Goal: Transaction & Acquisition: Purchase product/service

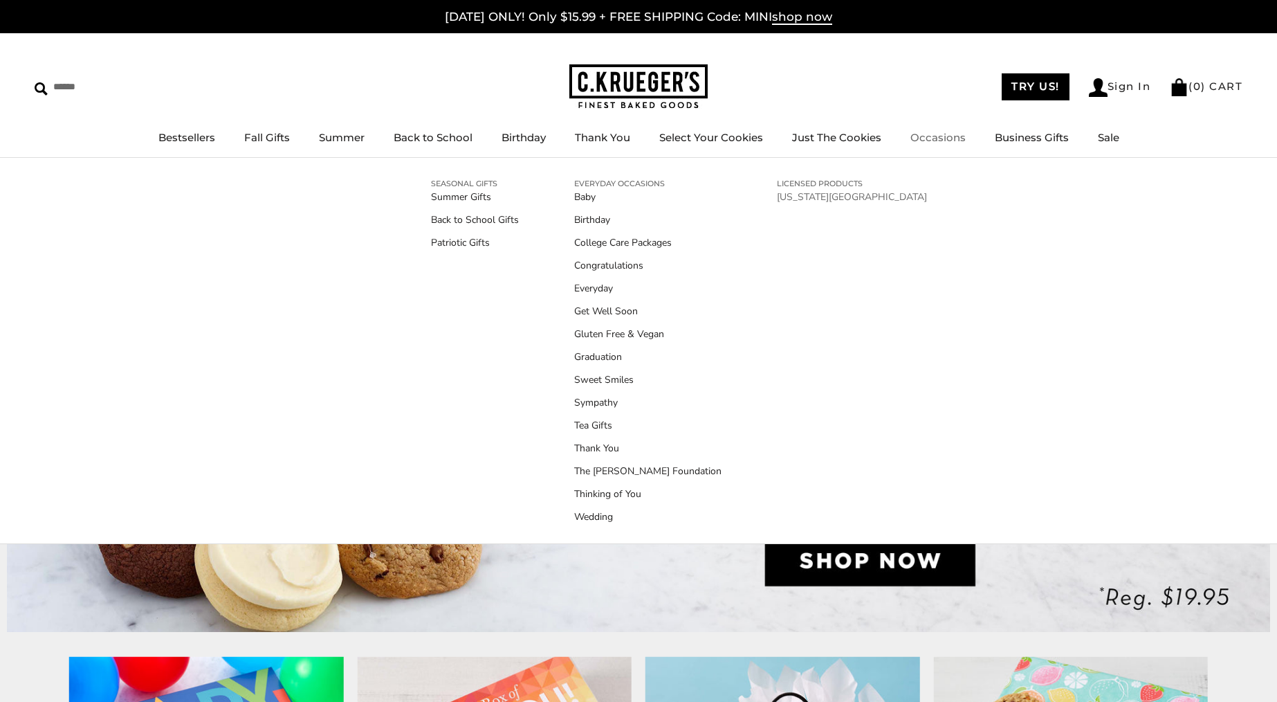
click at [829, 195] on link "[US_STATE][GEOGRAPHIC_DATA]" at bounding box center [852, 197] width 150 height 15
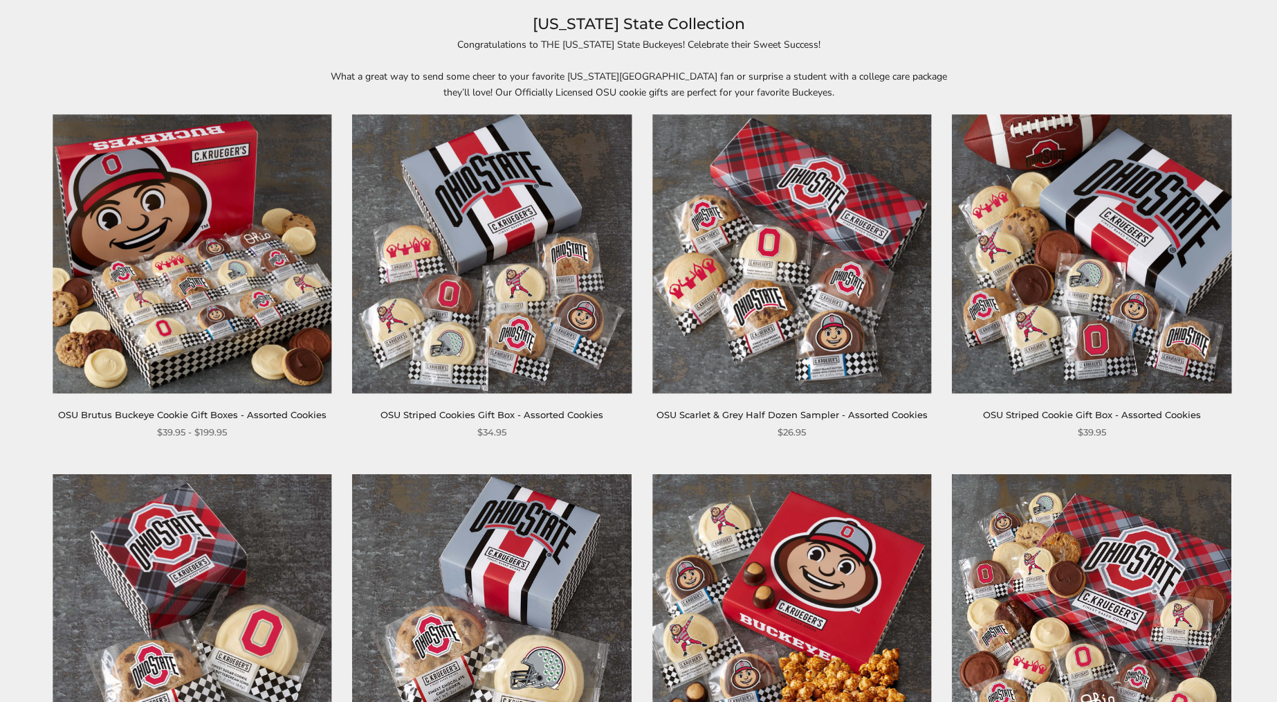
scroll to position [242, 0]
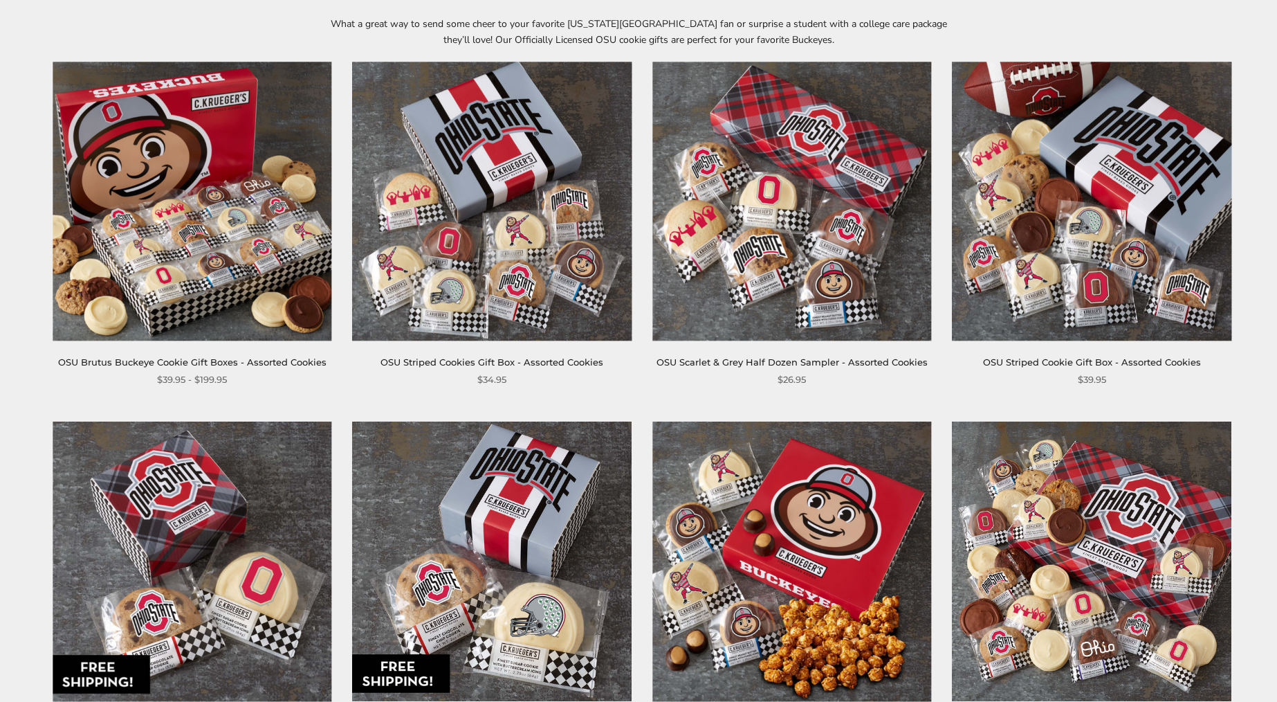
click at [1130, 514] on img at bounding box center [1091, 560] width 279 height 279
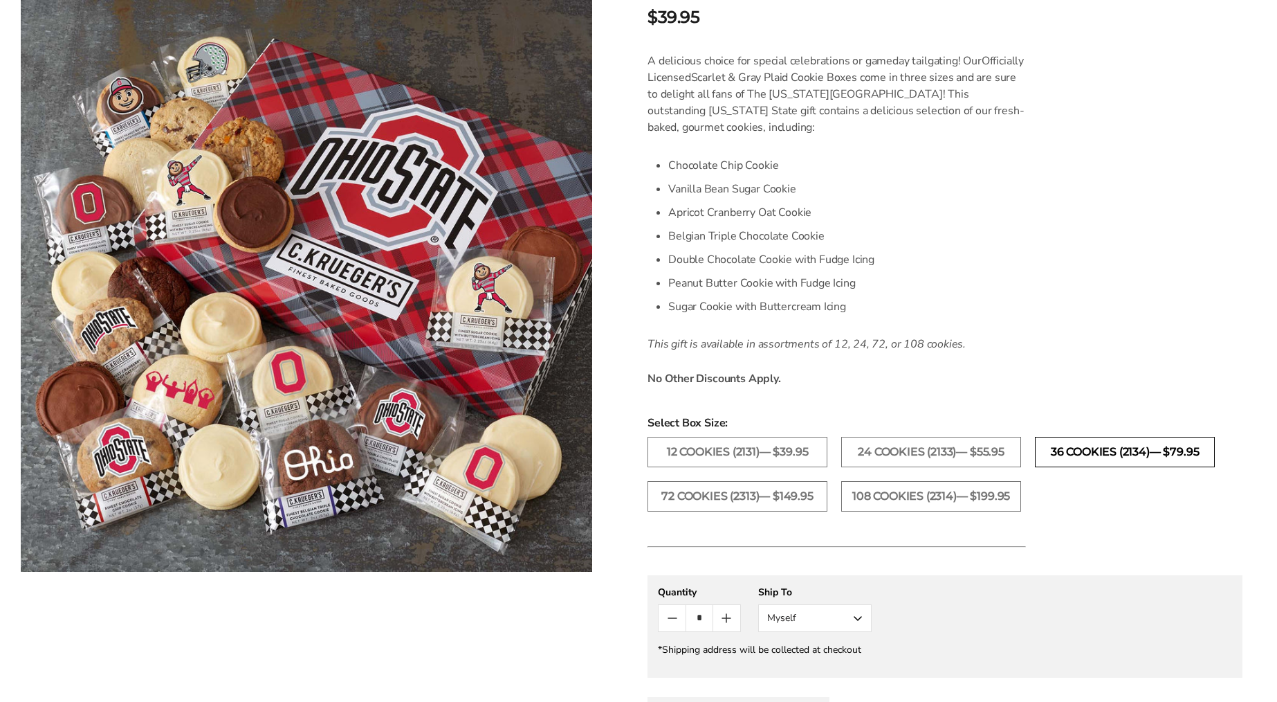
click at [1160, 447] on label "36 Cookies (2134)— $79.95" at bounding box center [1125, 452] width 180 height 30
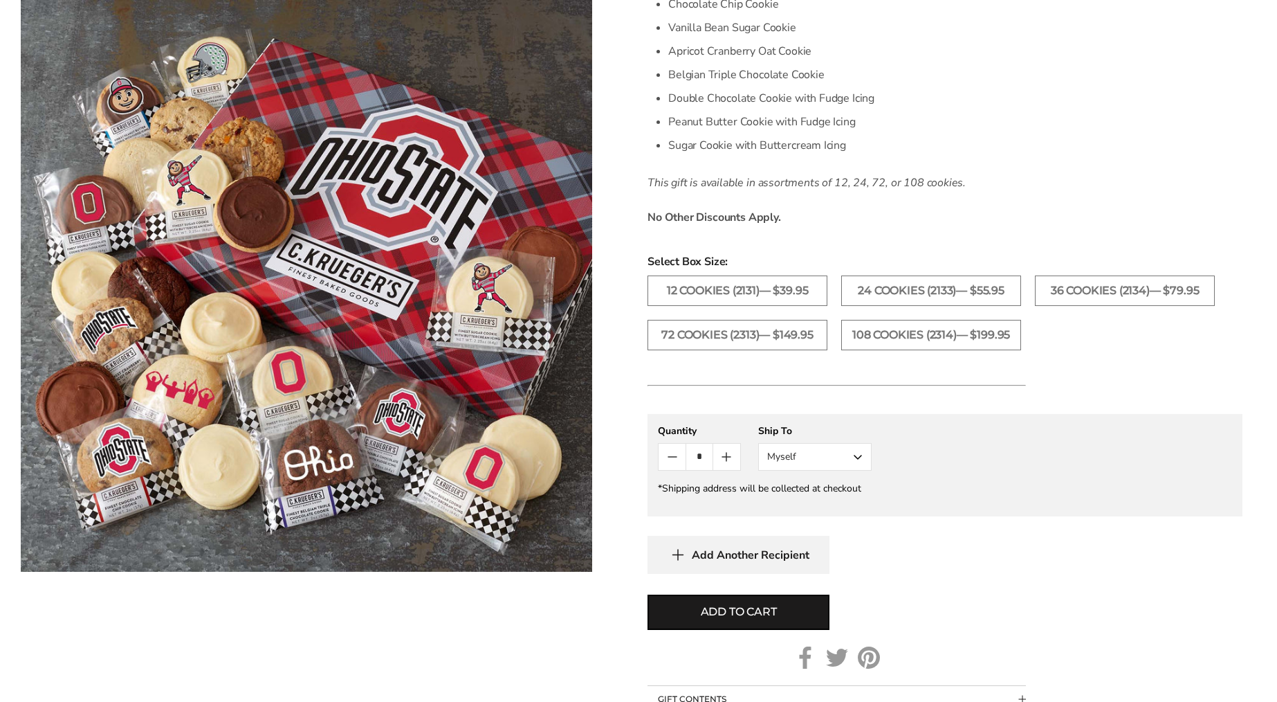
scroll to position [587, 0]
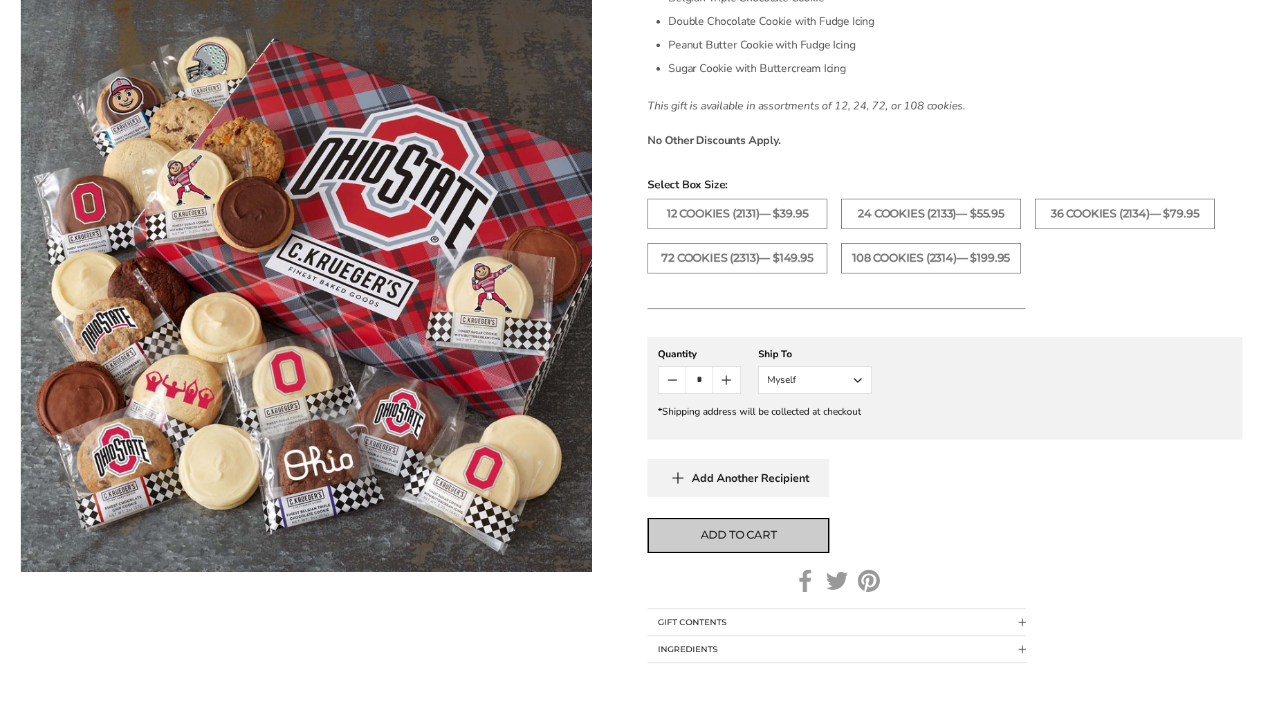
click at [776, 538] on span "Add to cart" at bounding box center [739, 535] width 76 height 17
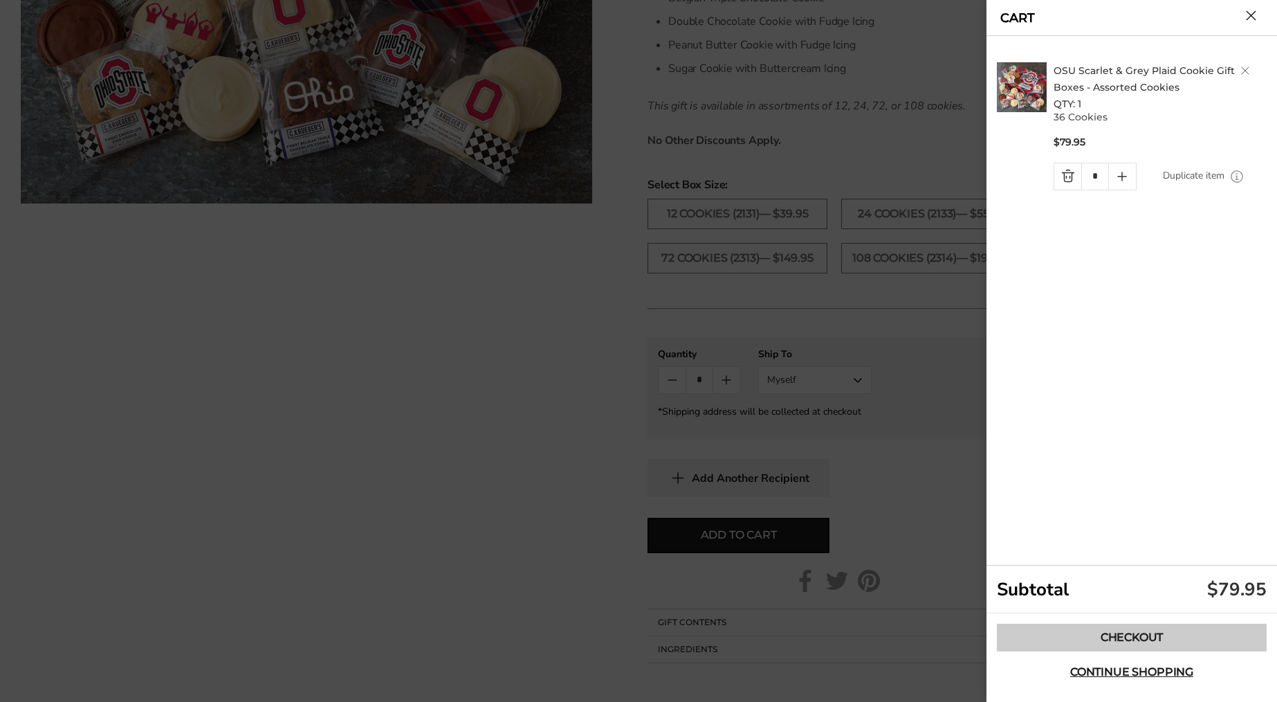
click at [1128, 646] on link "Checkout" at bounding box center [1132, 637] width 270 height 28
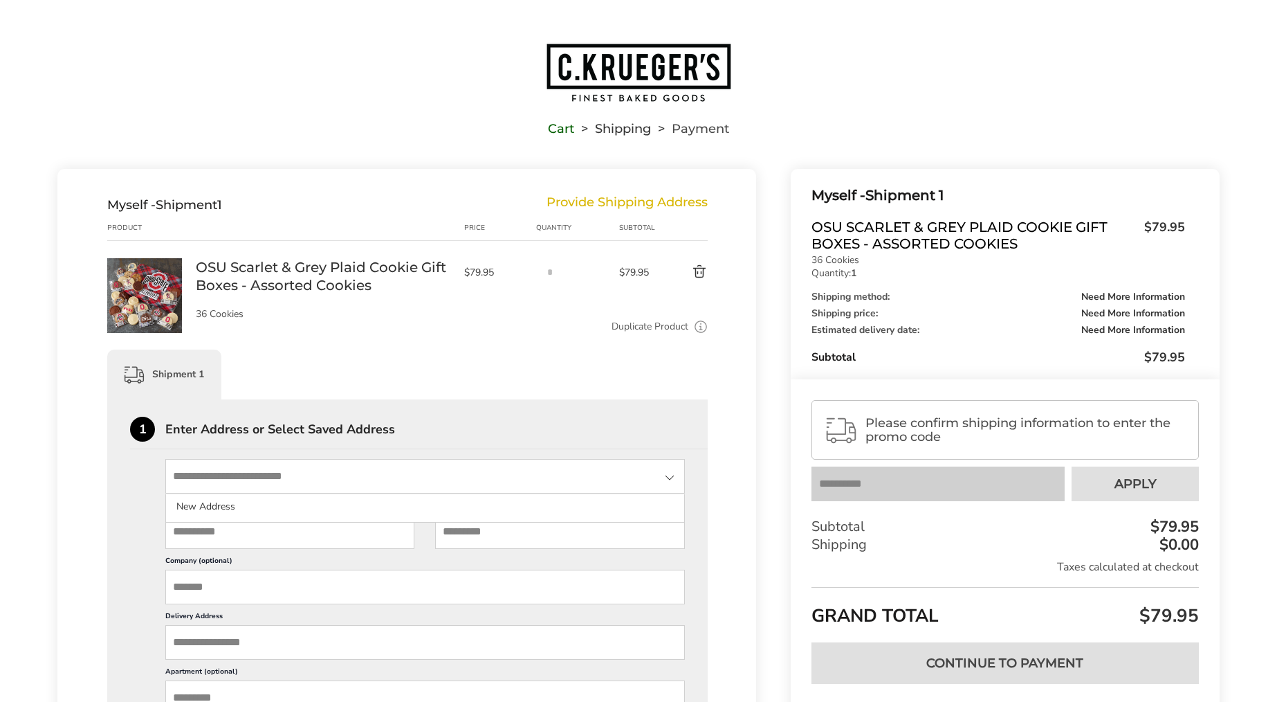
click at [251, 477] on input "State" at bounding box center [425, 476] width 520 height 35
type input "**********"
type input "*****"
type input "*******"
type input "*****"
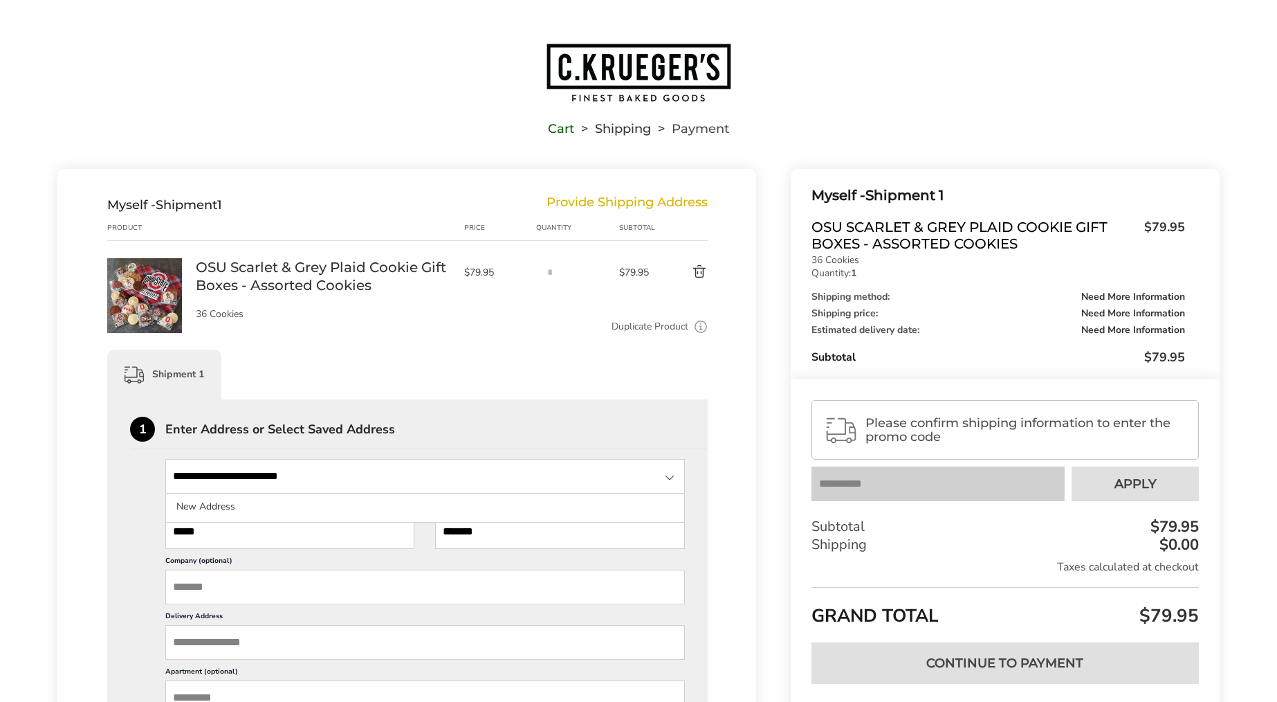
type input "**********"
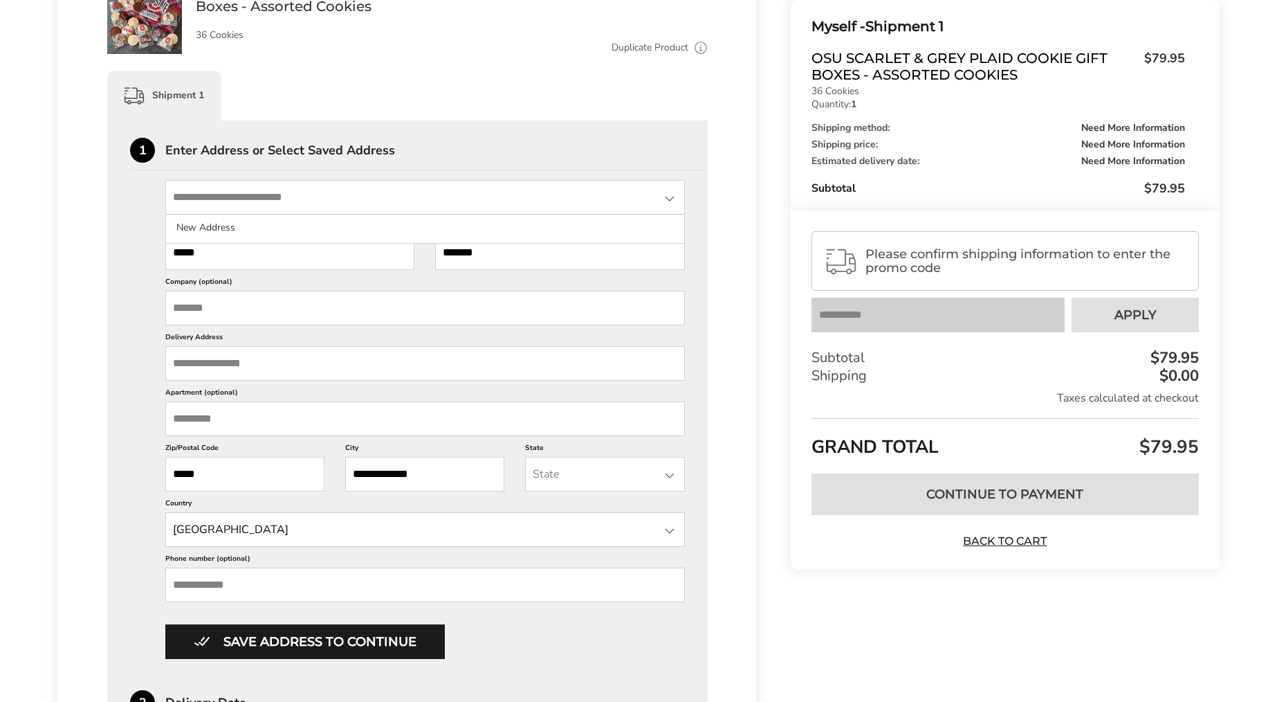
scroll to position [280, 0]
click at [217, 366] on input "Delivery Address" at bounding box center [425, 362] width 520 height 35
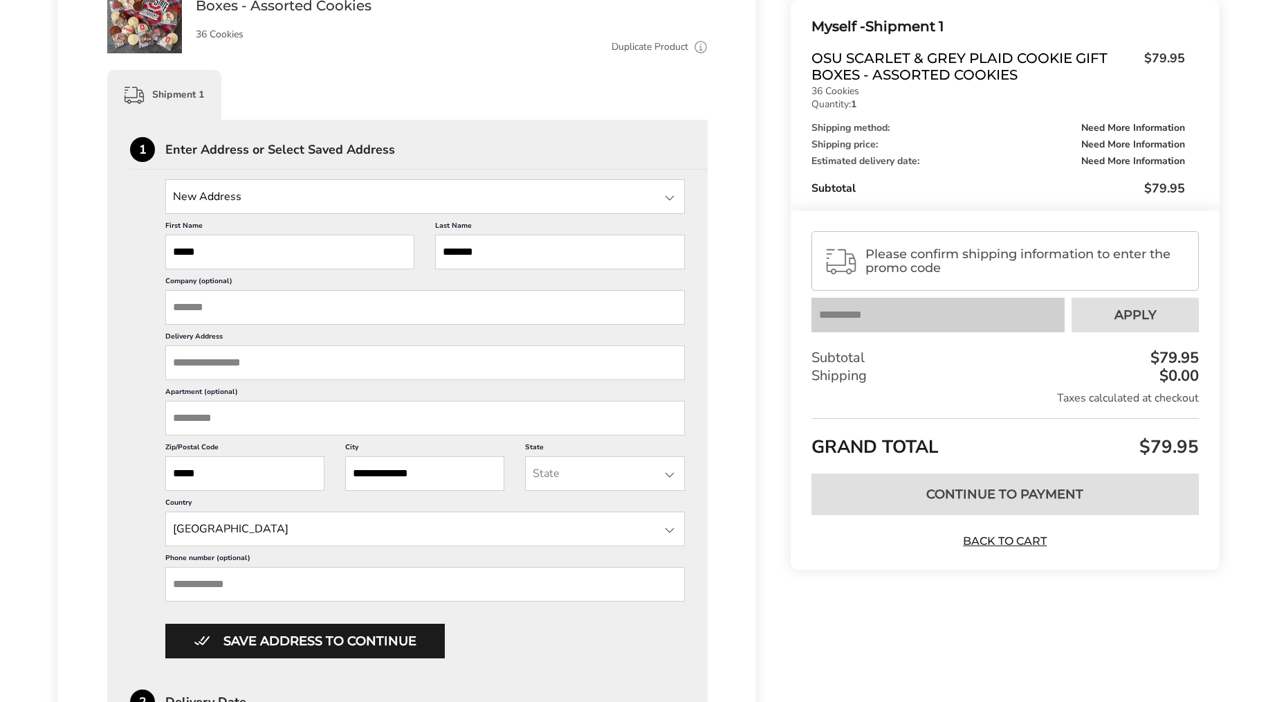
click at [217, 366] on input "Delivery Address" at bounding box center [425, 362] width 520 height 35
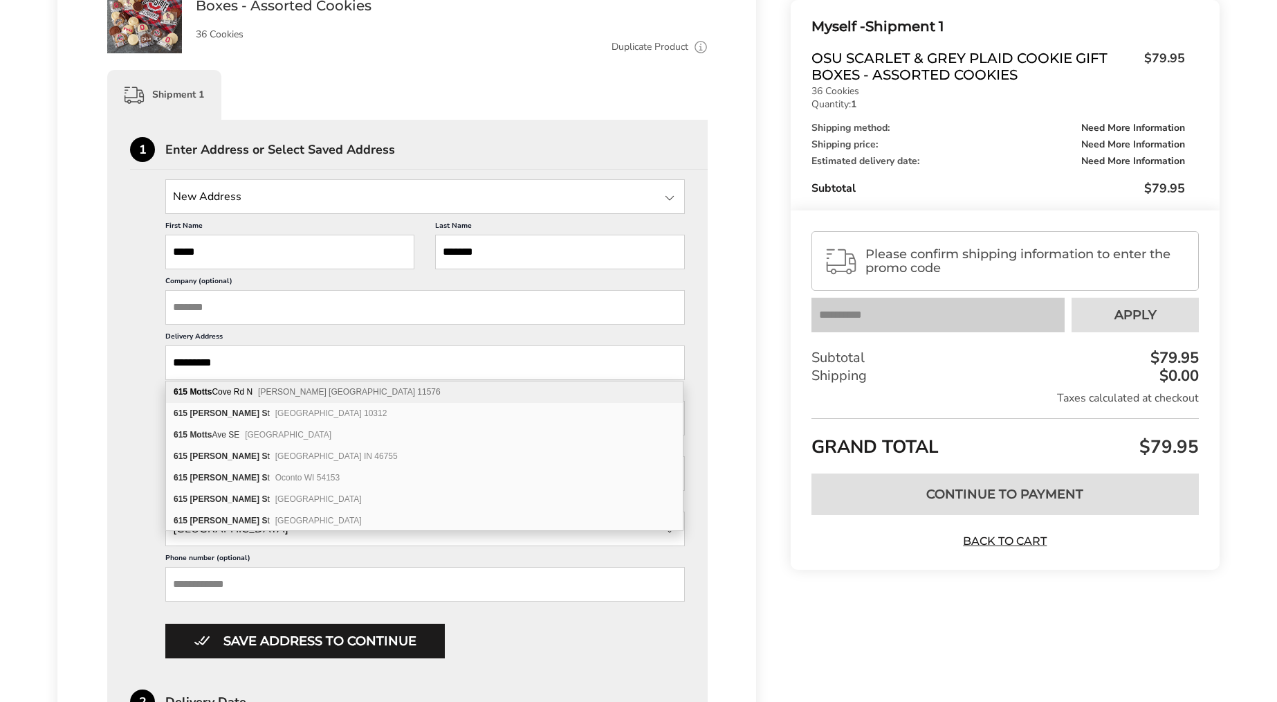
click at [246, 393] on div "615 Motts Cove Rd N Roslyn NY 11576" at bounding box center [424, 391] width 517 height 21
type input "**********"
type input "******"
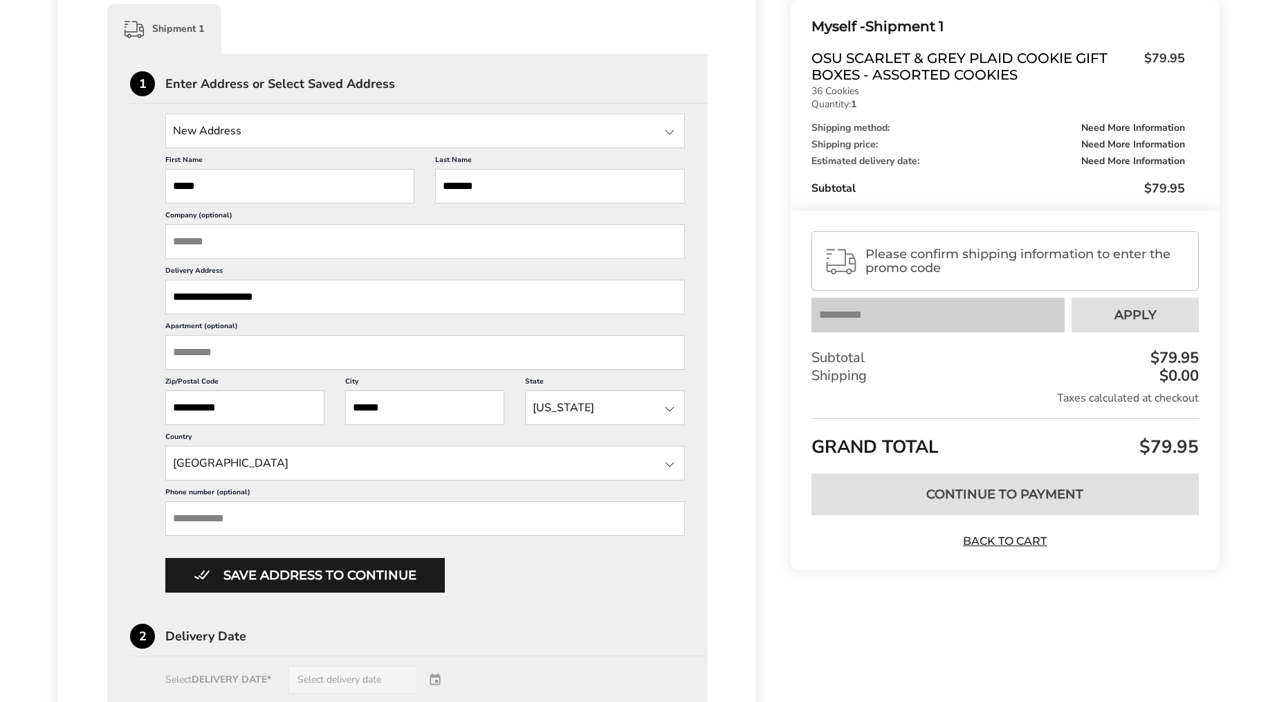
scroll to position [347, 0]
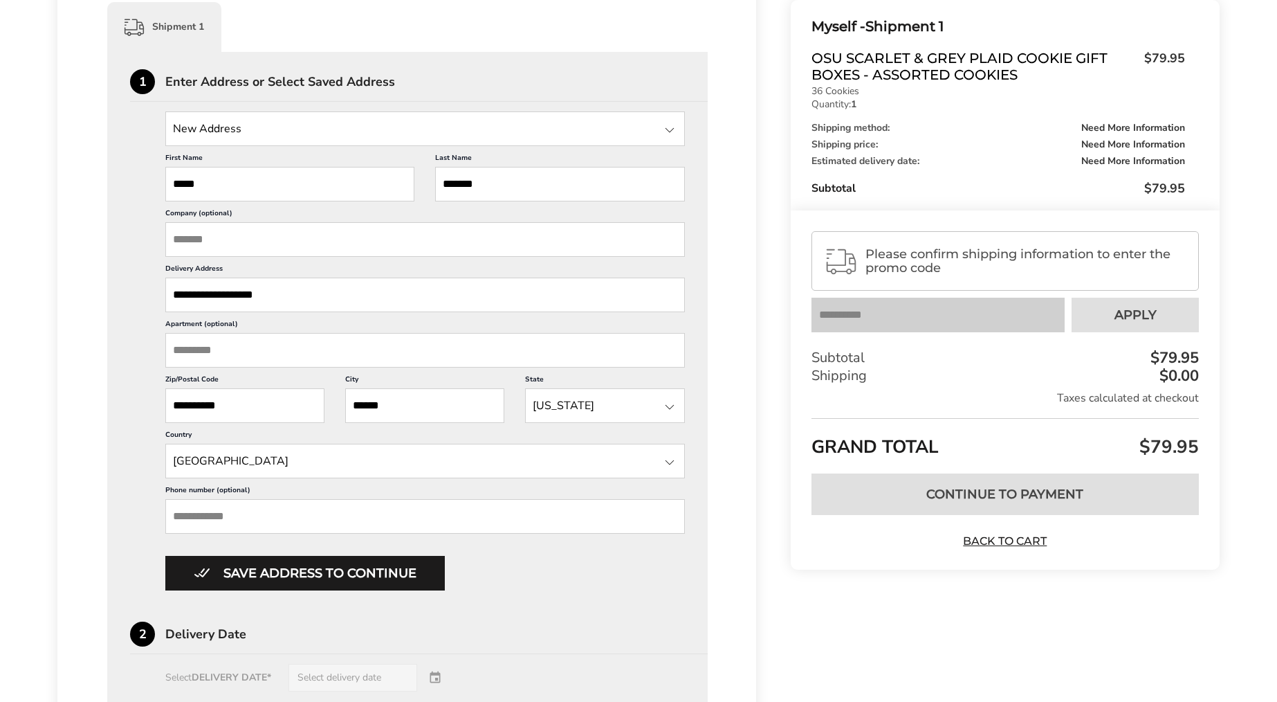
click at [321, 513] on input "Phone number (optional)" at bounding box center [425, 516] width 520 height 35
type input "**********"
click at [673, 410] on div at bounding box center [669, 407] width 17 height 17
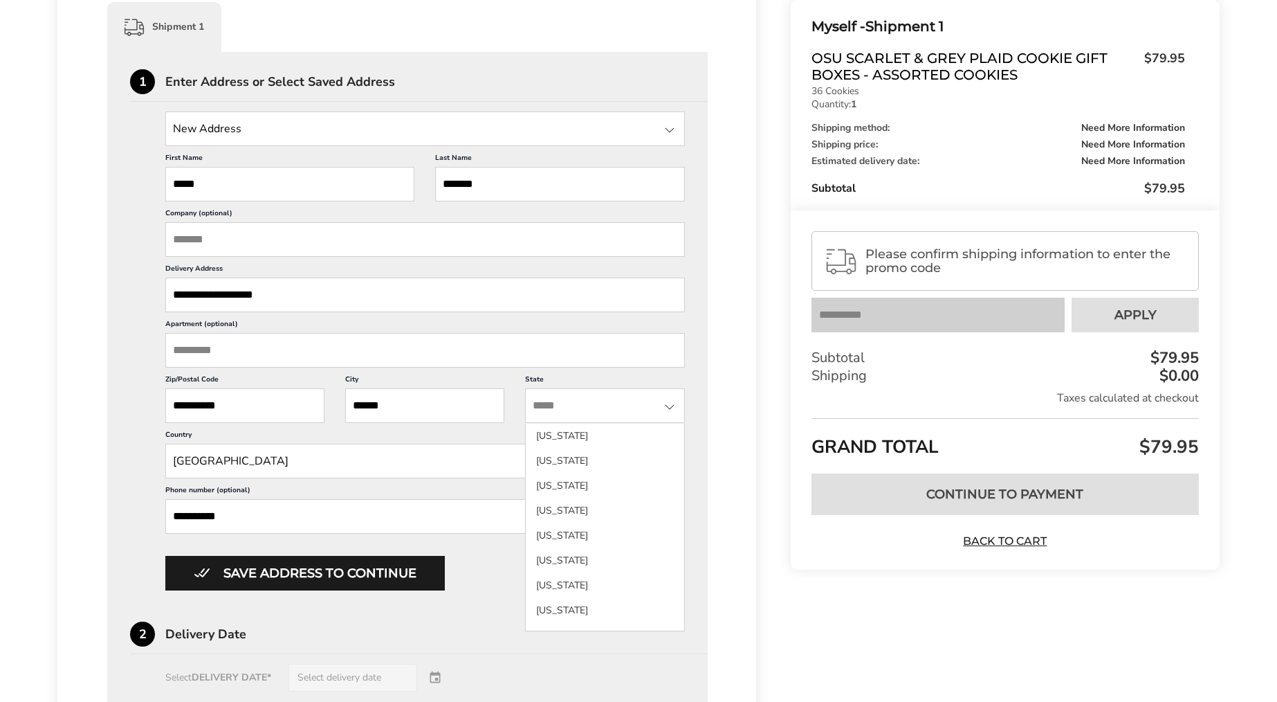
click at [634, 409] on input "State" at bounding box center [604, 405] width 159 height 35
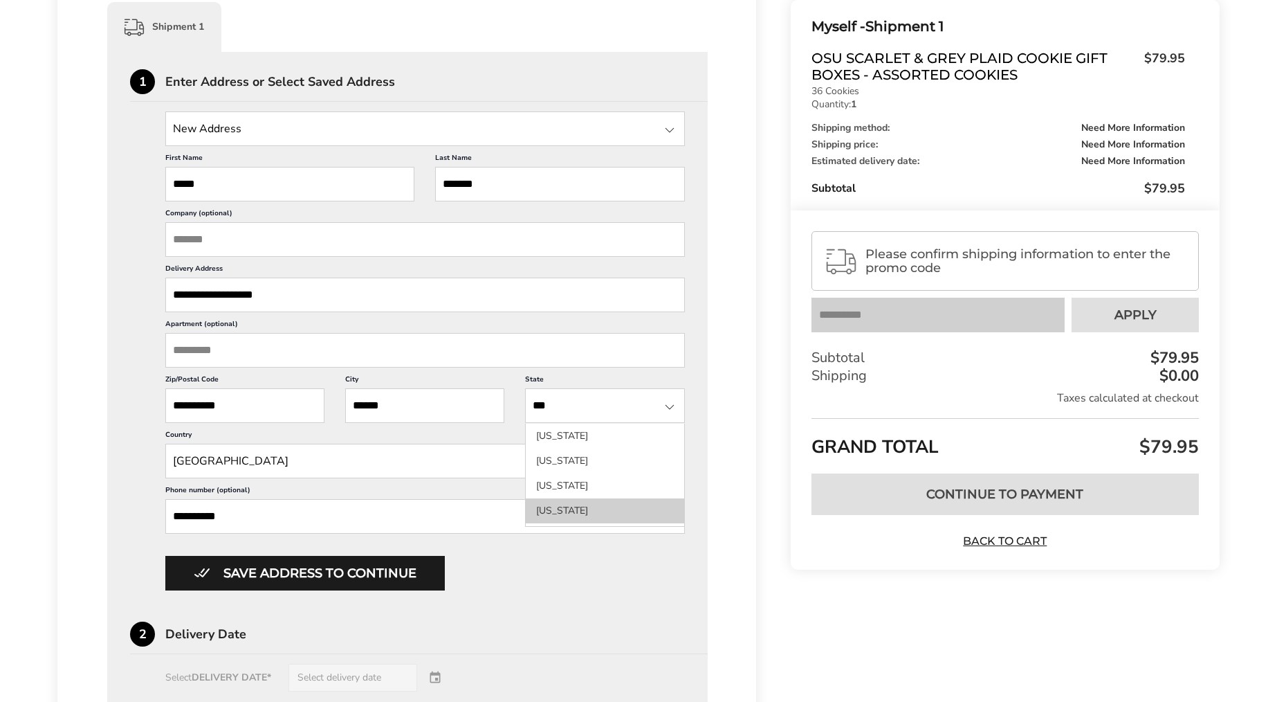
type input "***"
click at [589, 511] on li "New York" at bounding box center [605, 510] width 158 height 25
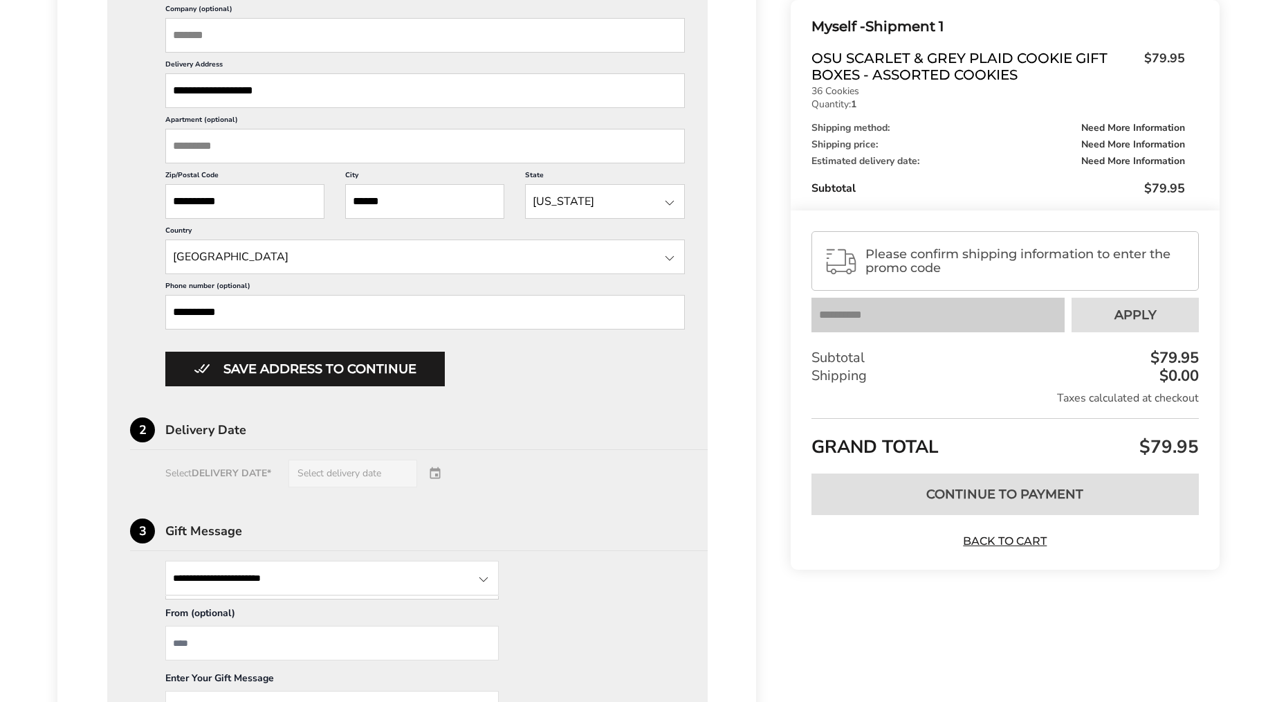
scroll to position [574, 0]
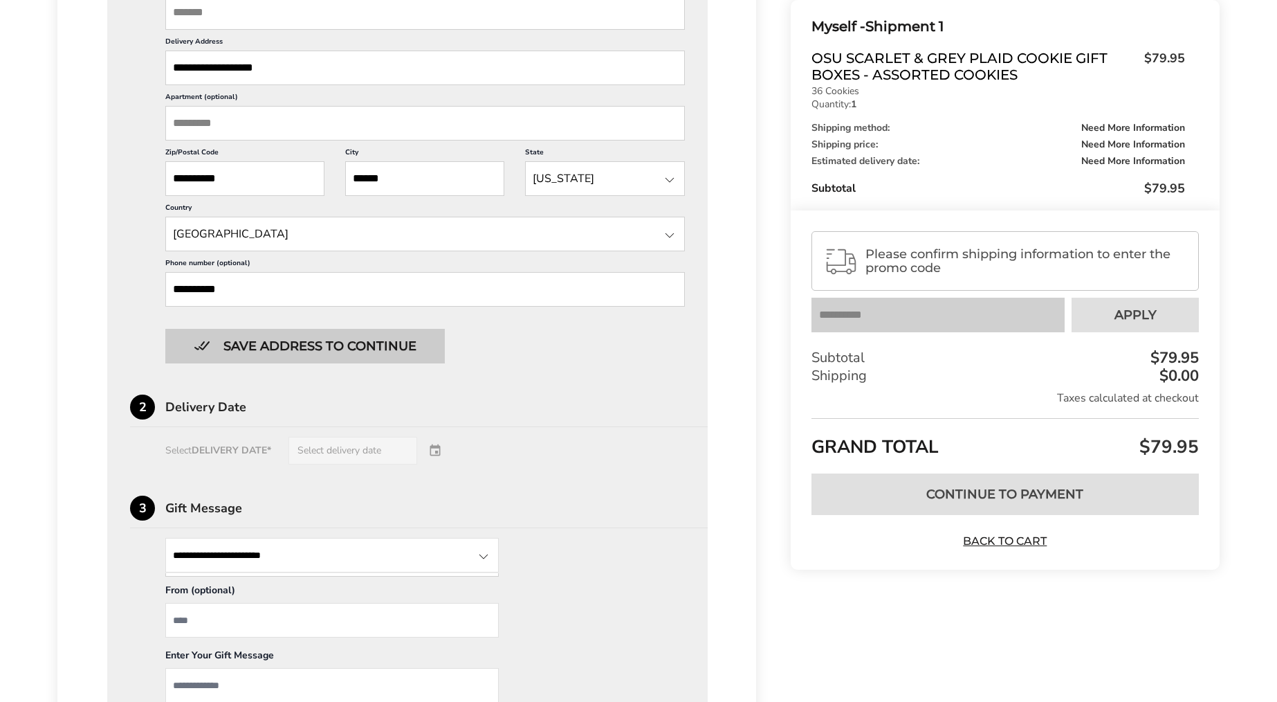
click at [360, 347] on button "Save address to continue" at bounding box center [305, 346] width 280 height 35
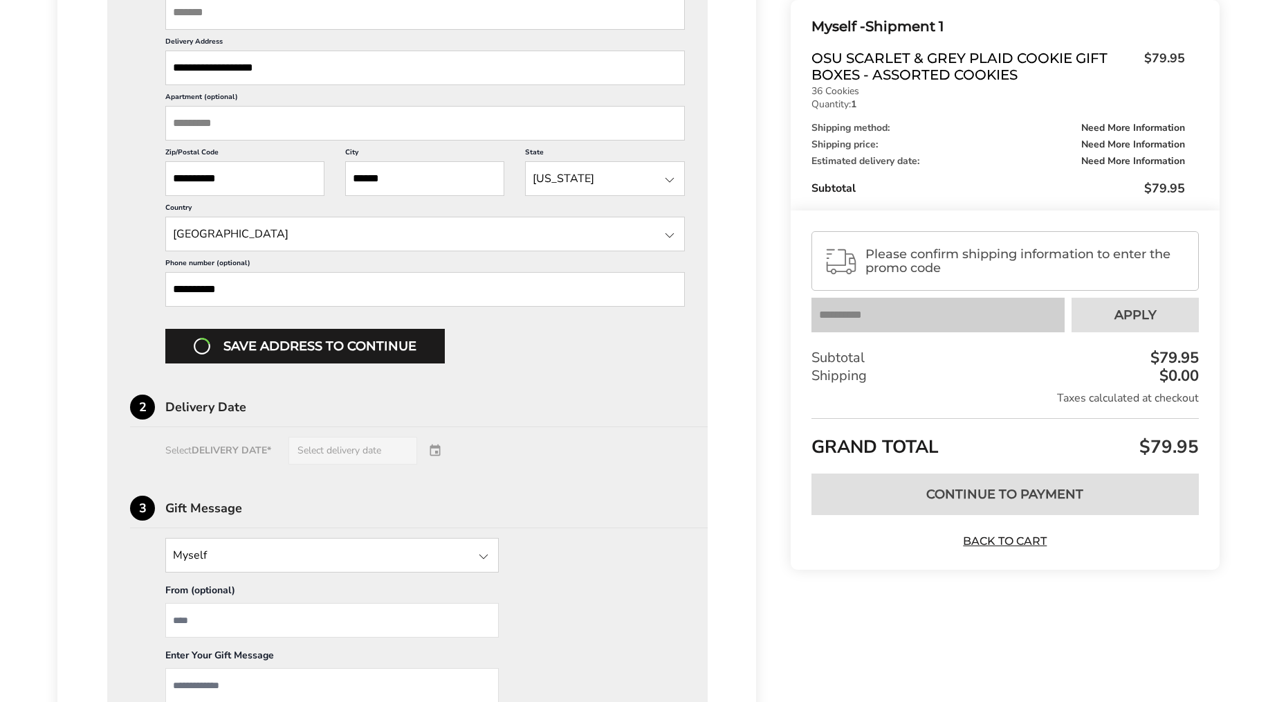
scroll to position [339, 0]
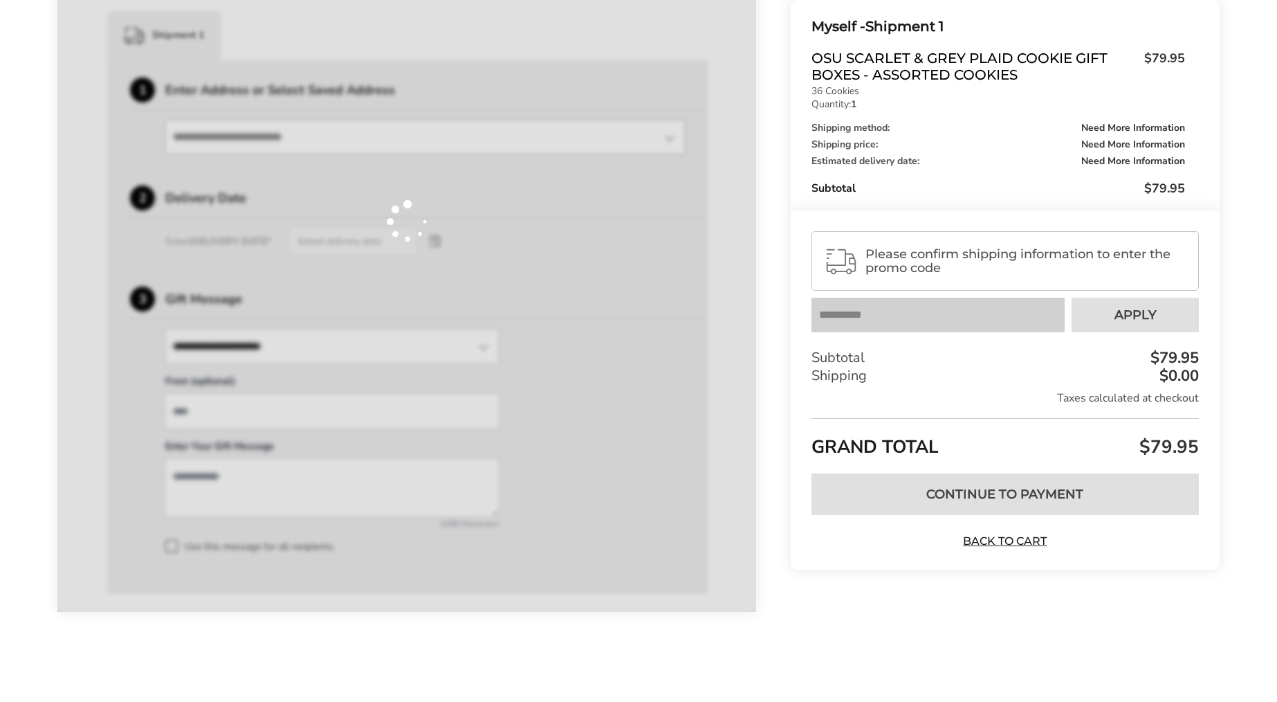
click at [337, 452] on div at bounding box center [406, 221] width 699 height 782
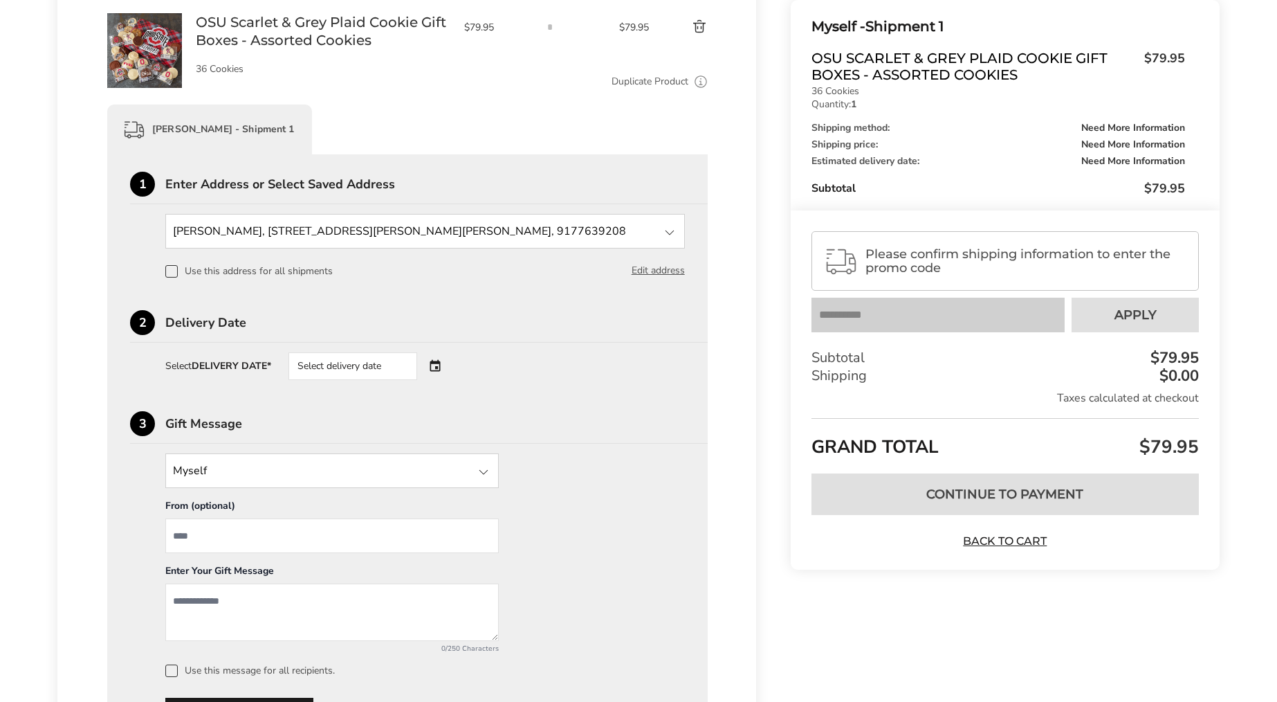
scroll to position [259, 0]
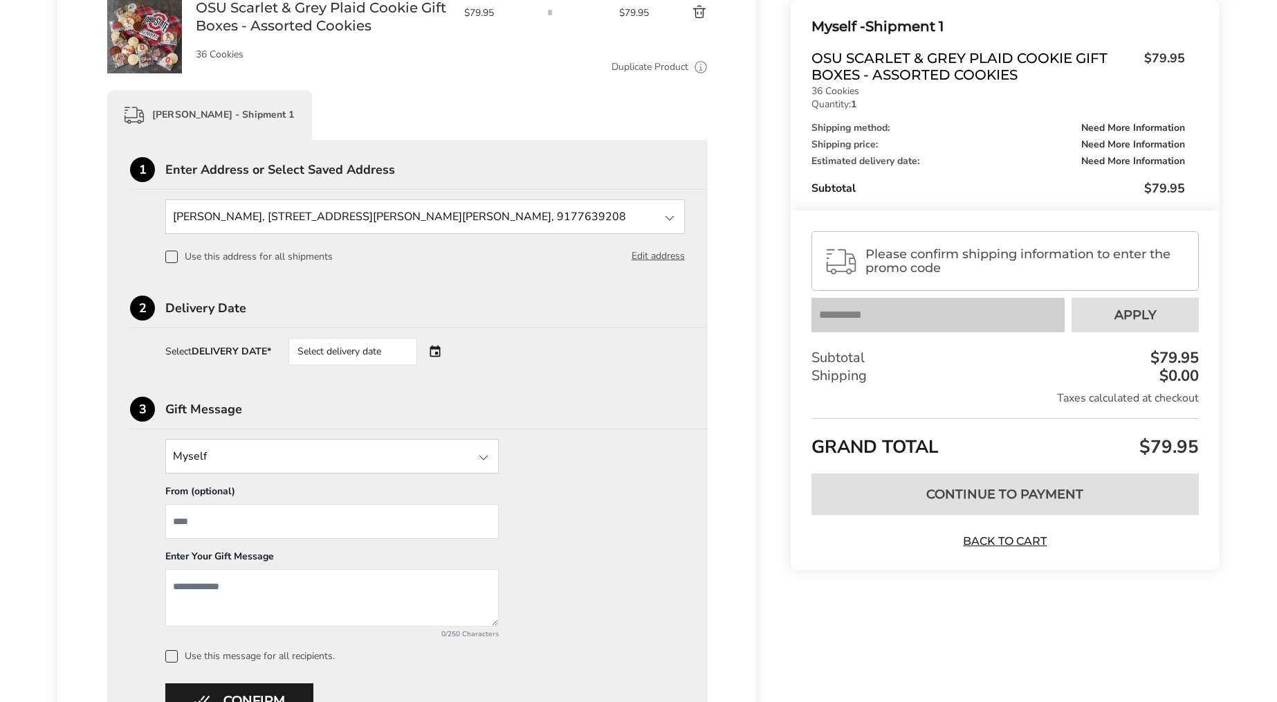
click at [436, 351] on div "Select delivery date" at bounding box center [372, 352] width 167 height 28
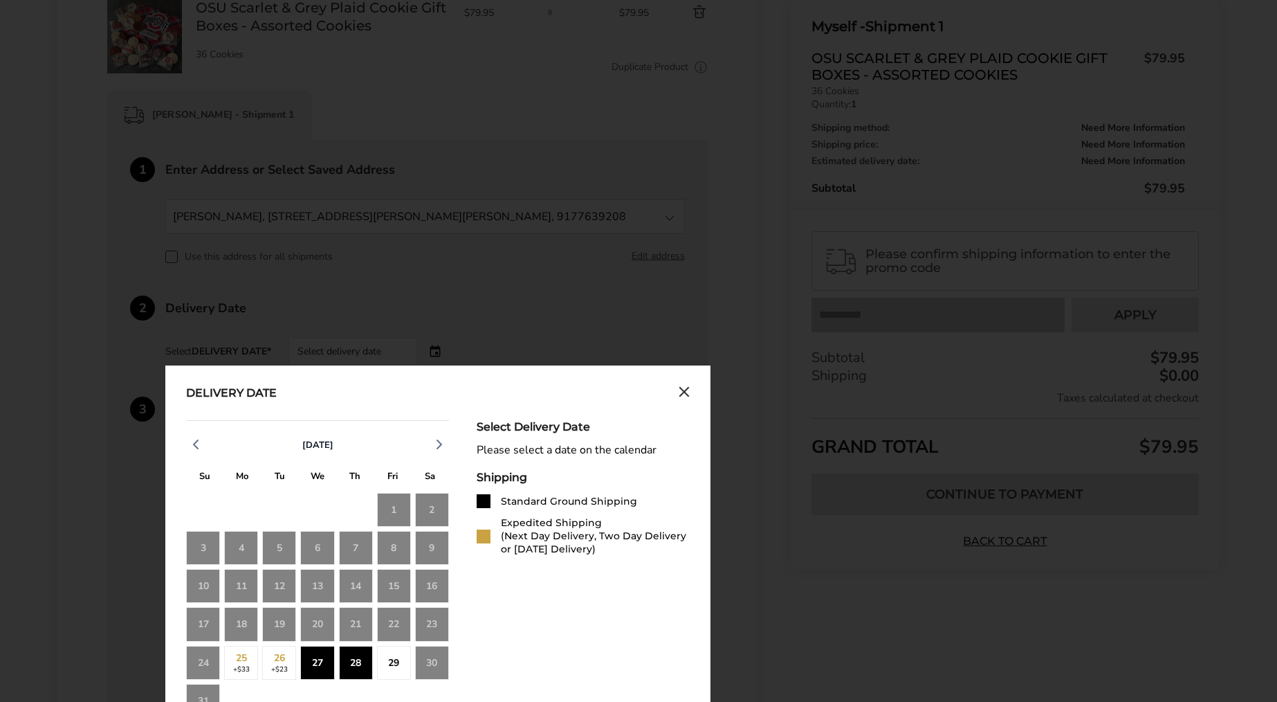
click at [367, 668] on div "28" at bounding box center [356, 663] width 34 height 34
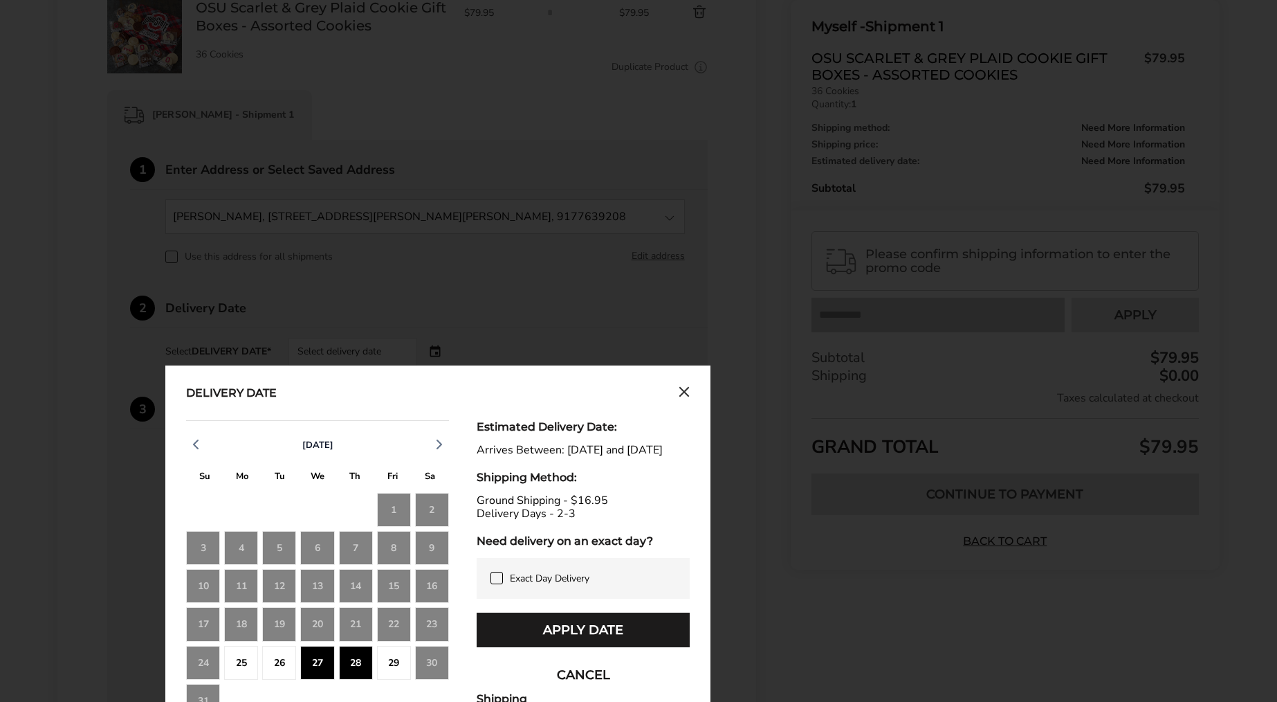
click at [497, 583] on icon at bounding box center [496, 577] width 11 height 11
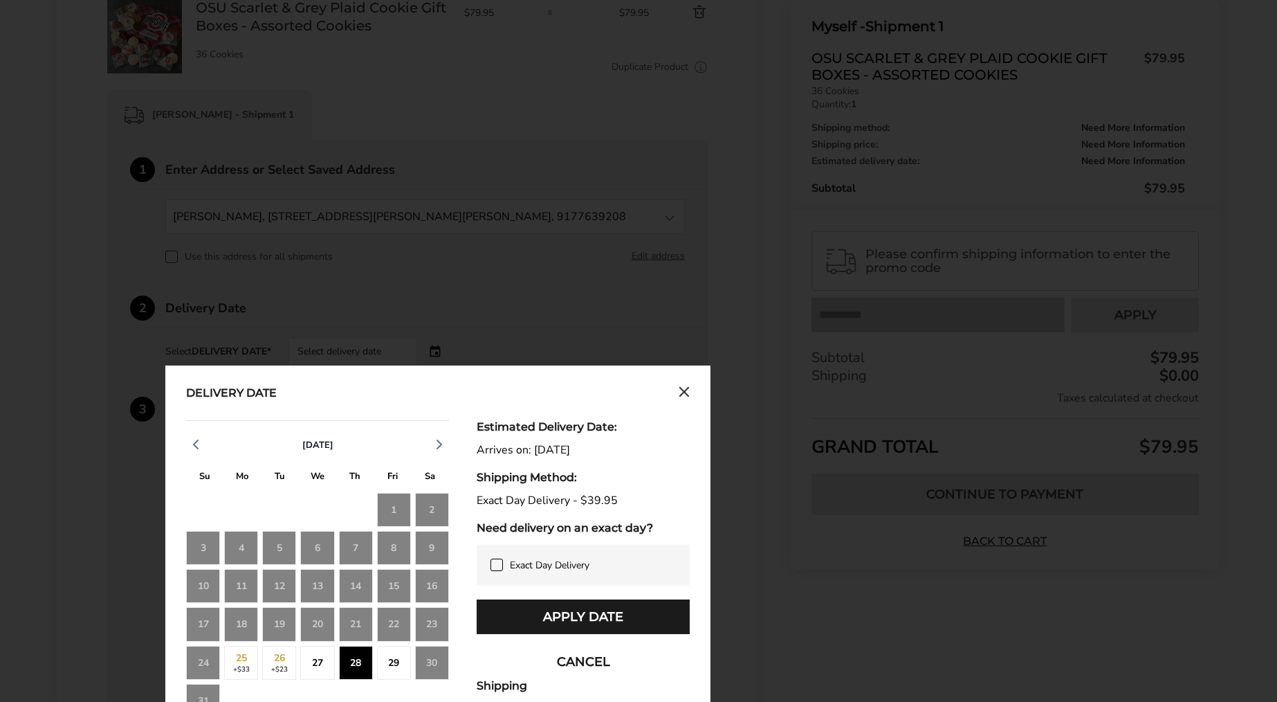
click at [502, 564] on icon at bounding box center [496, 564] width 11 height 11
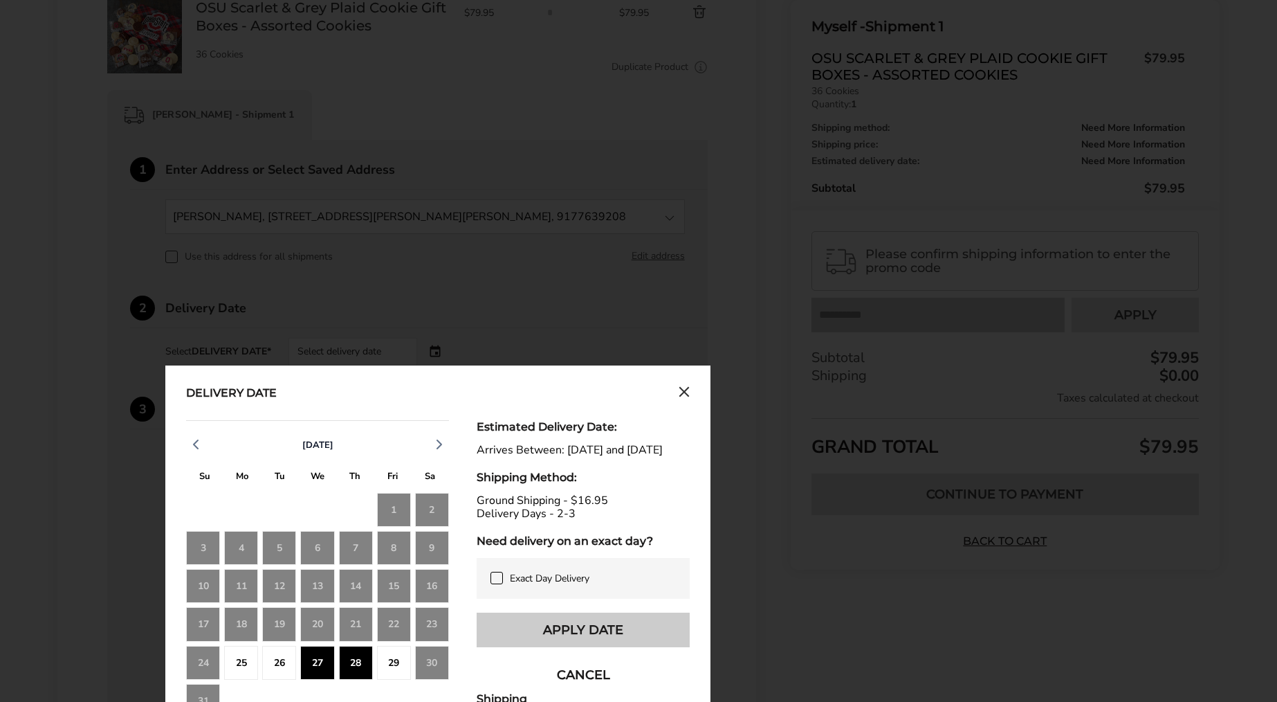
click at [594, 640] on button "Apply Date" at bounding box center [583, 629] width 213 height 35
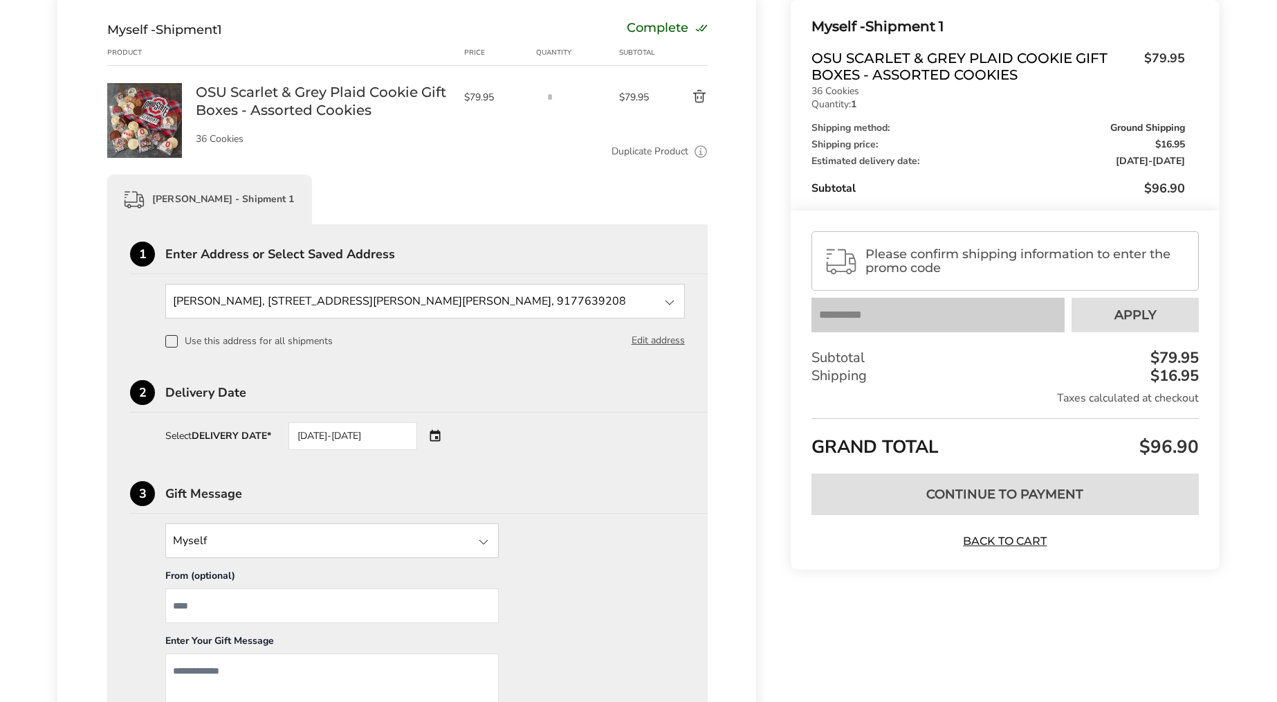
scroll to position [404, 0]
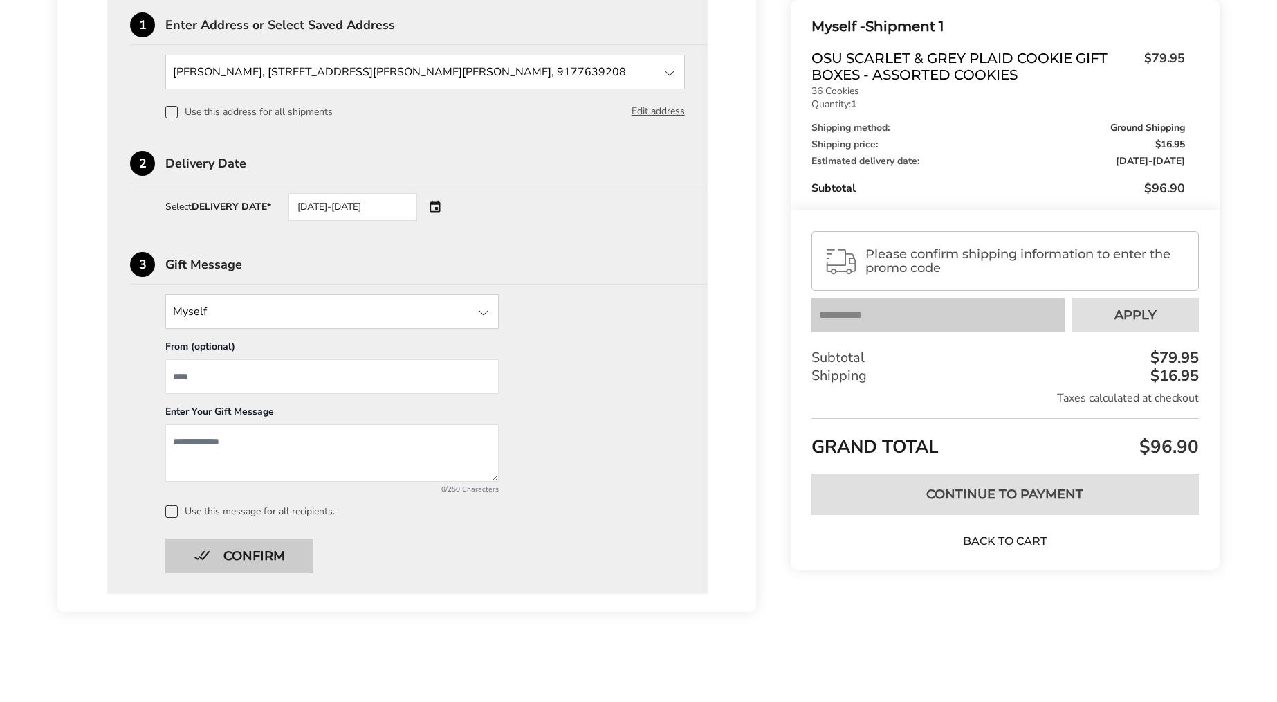
click at [291, 560] on button "Confirm" at bounding box center [239, 555] width 148 height 35
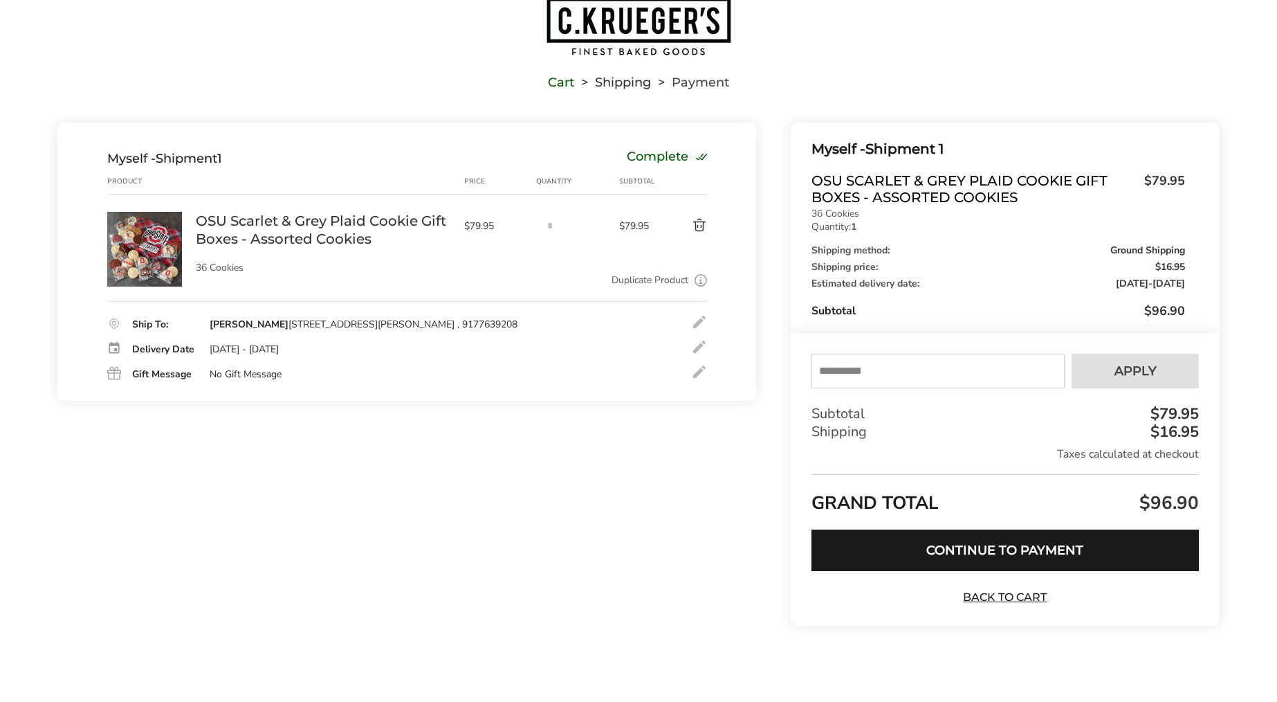
click at [854, 376] on input "text" at bounding box center [938, 371] width 253 height 35
type input "*********"
click at [1111, 367] on button "Apply" at bounding box center [1135, 371] width 127 height 35
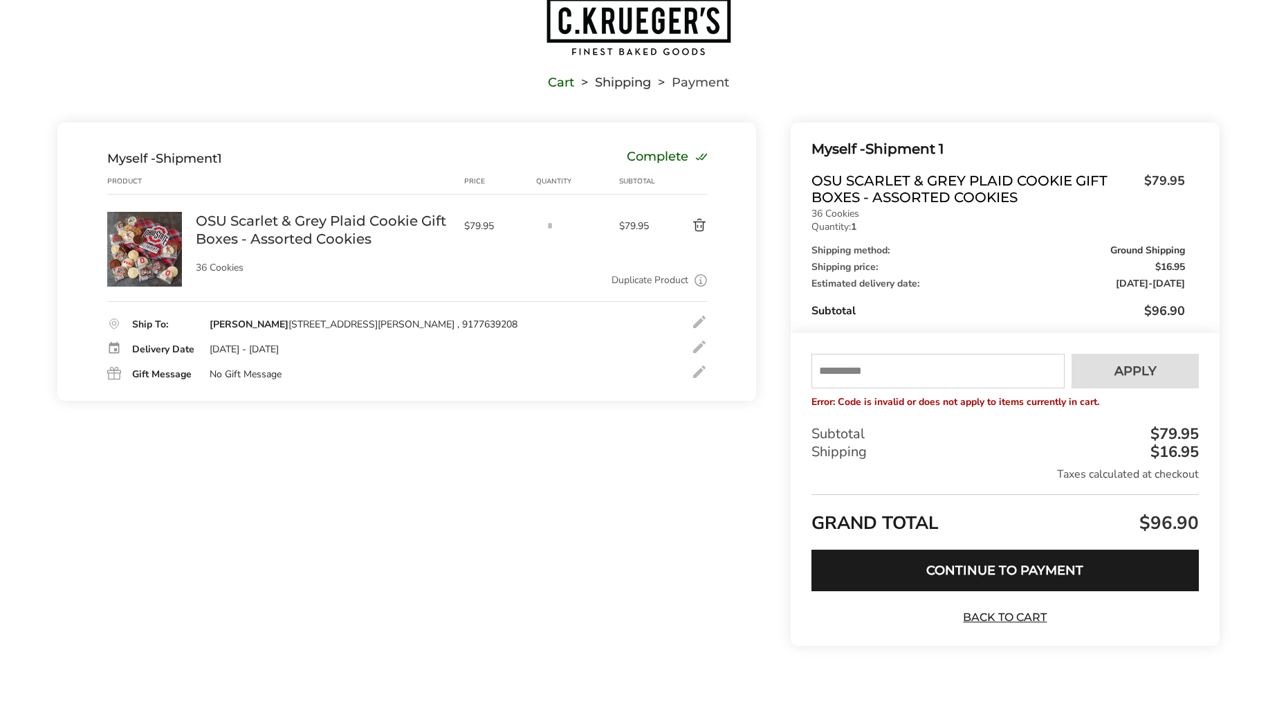
click at [863, 381] on input "text" at bounding box center [938, 371] width 253 height 35
type input "*********"
click at [1171, 381] on button "Apply" at bounding box center [1135, 371] width 127 height 35
click at [928, 373] on input "text" at bounding box center [938, 371] width 253 height 35
type input "****"
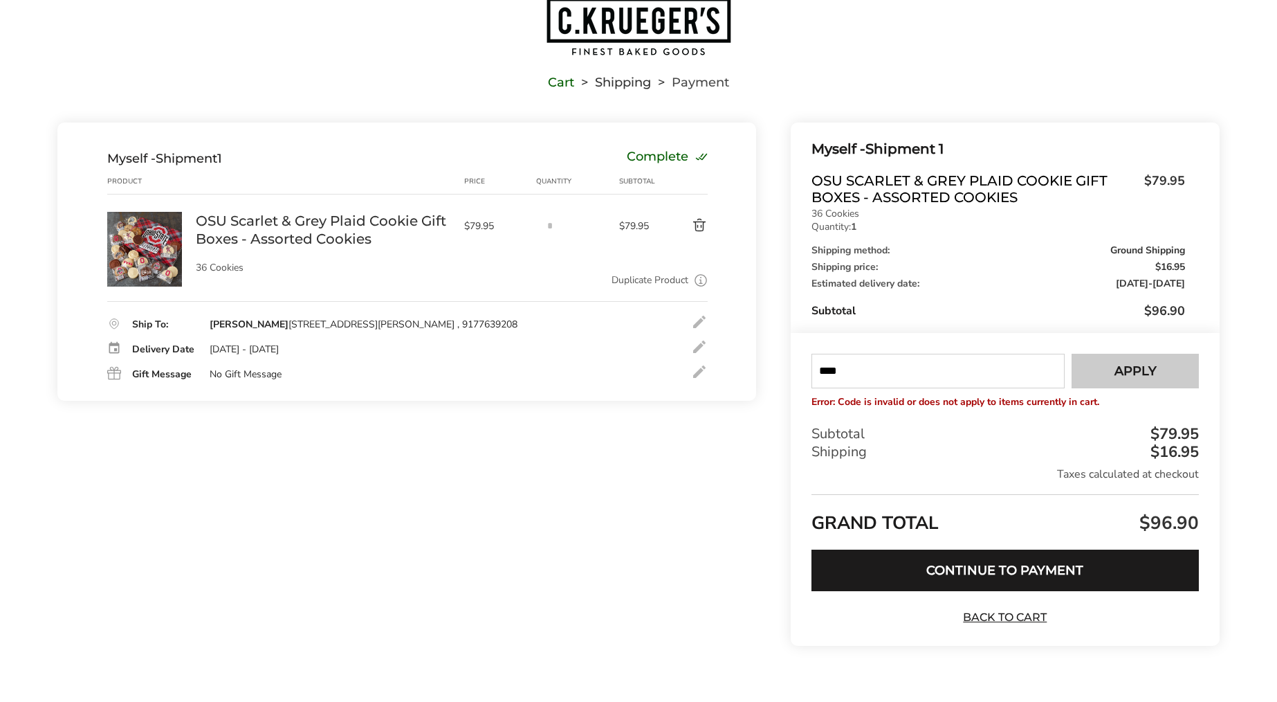
click at [1117, 378] on button "Apply" at bounding box center [1135, 371] width 127 height 35
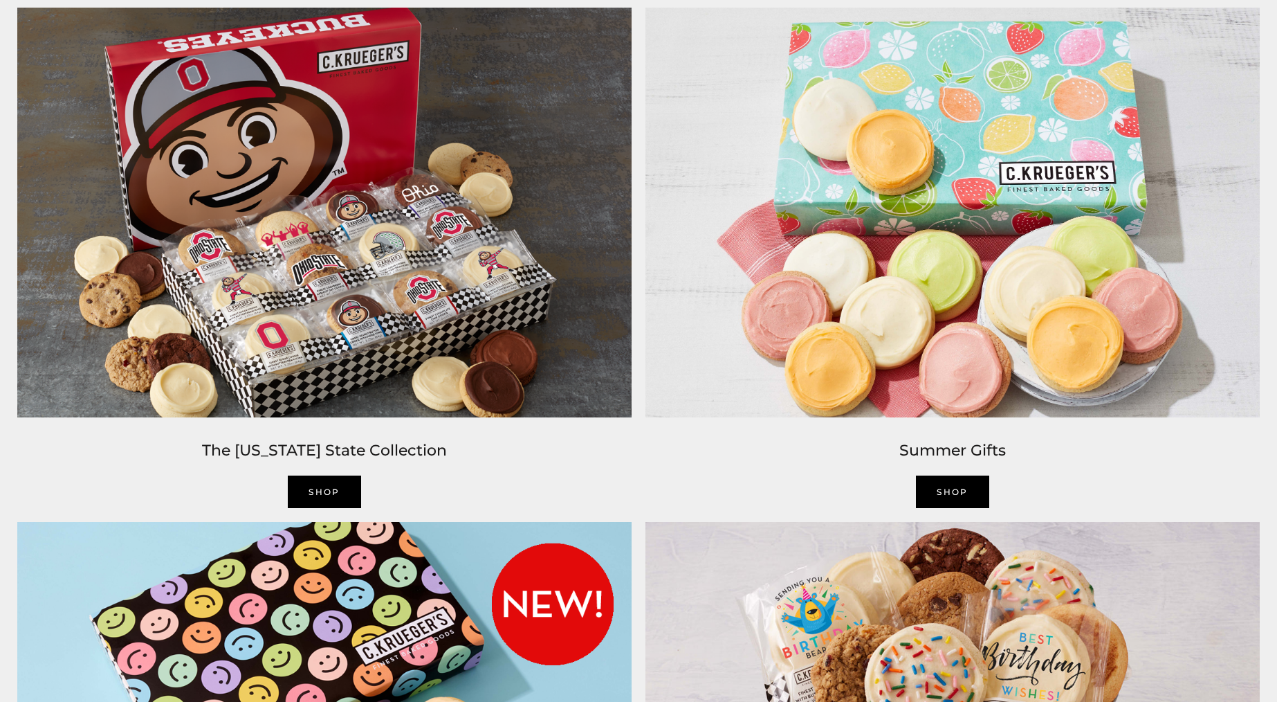
scroll to position [1308, 0]
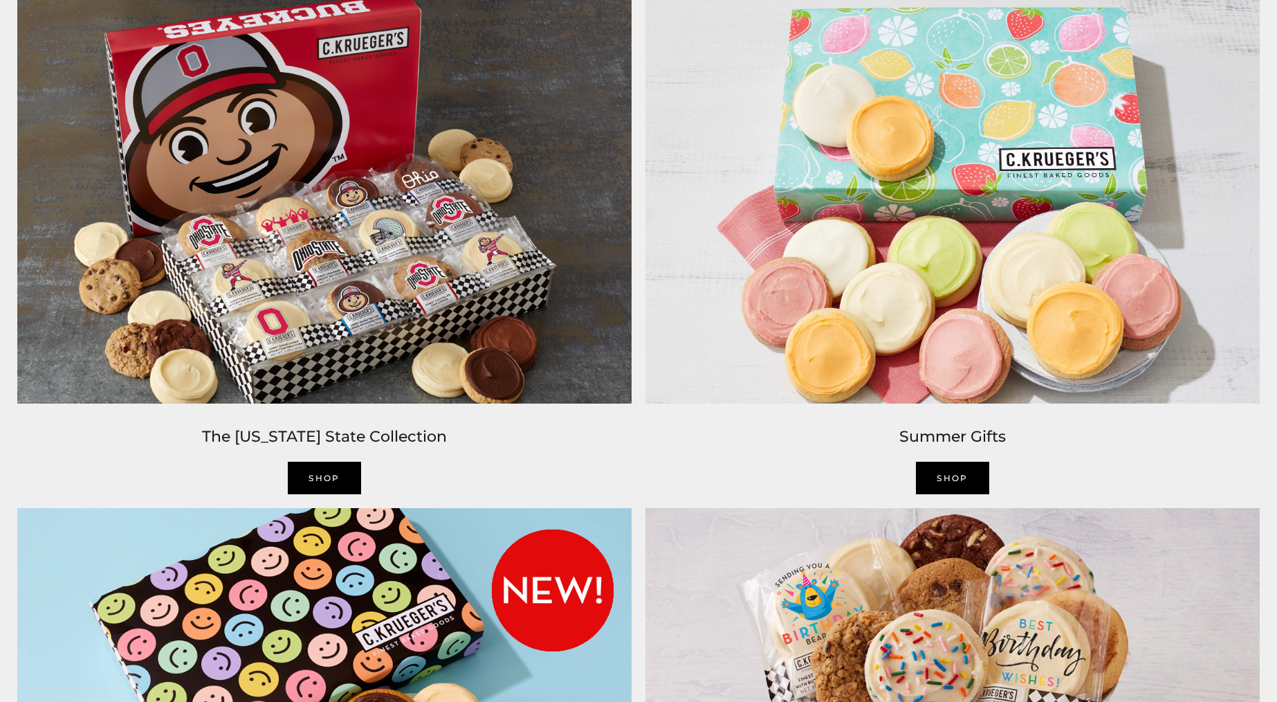
click at [342, 270] on img at bounding box center [324, 198] width 628 height 423
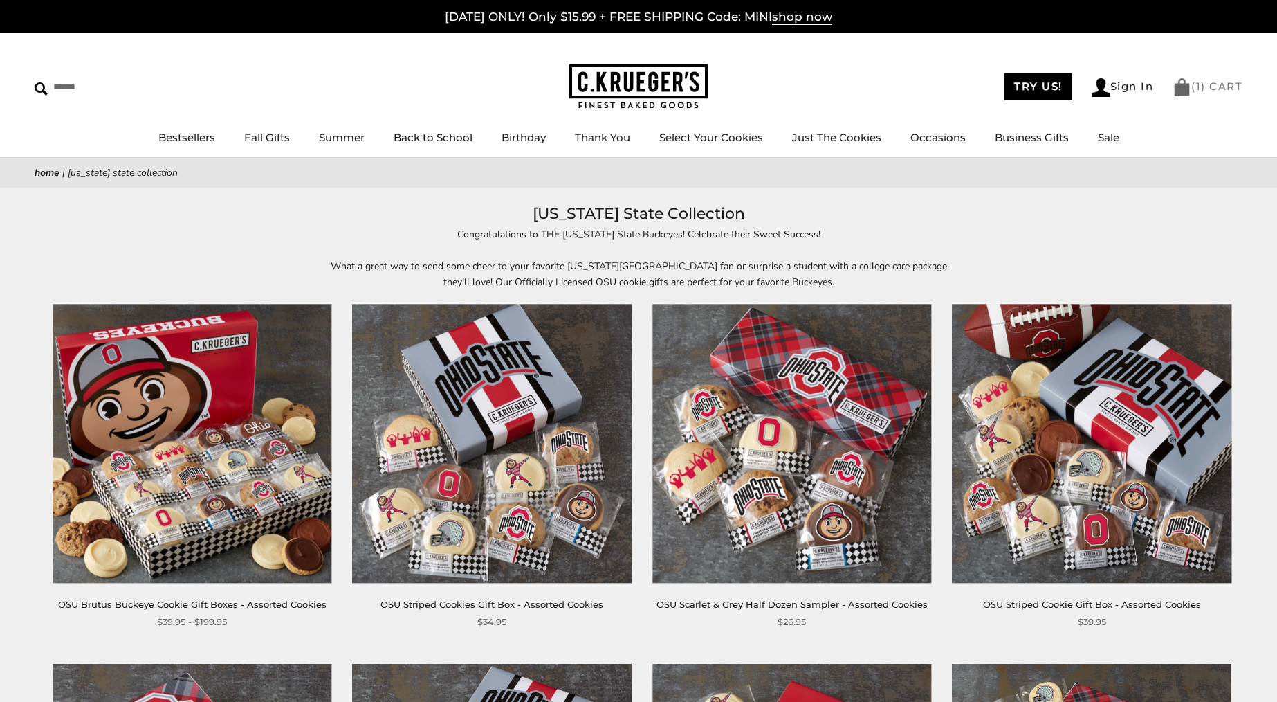
click at [1213, 85] on link "( 1 ) CART" at bounding box center [1208, 86] width 70 height 13
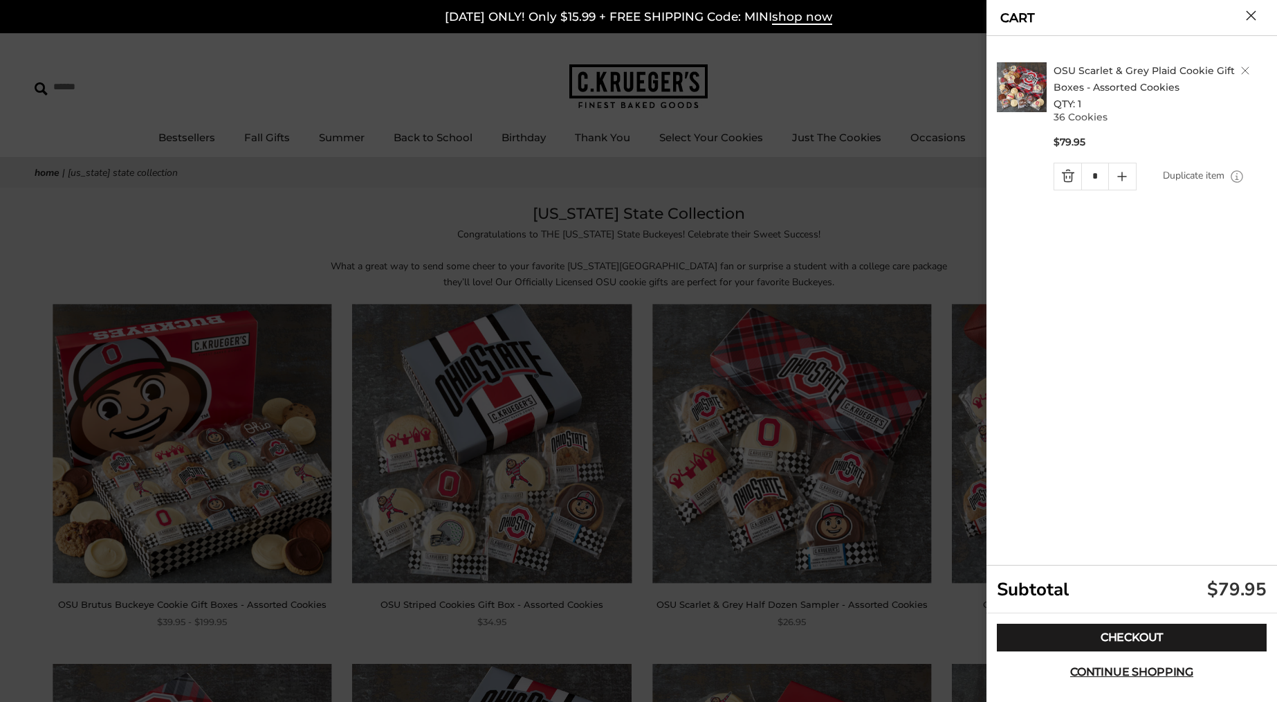
click at [1069, 179] on link "Quantity minus button" at bounding box center [1067, 176] width 27 height 26
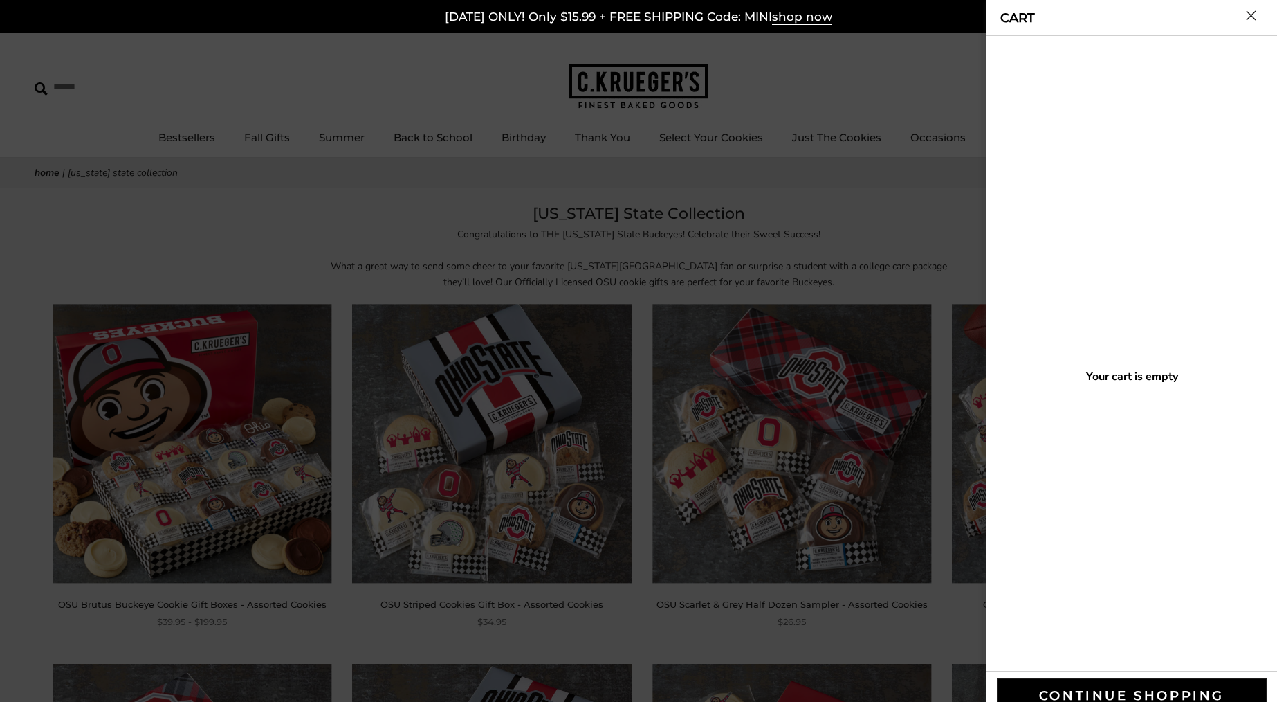
click at [895, 192] on div at bounding box center [638, 351] width 1277 height 702
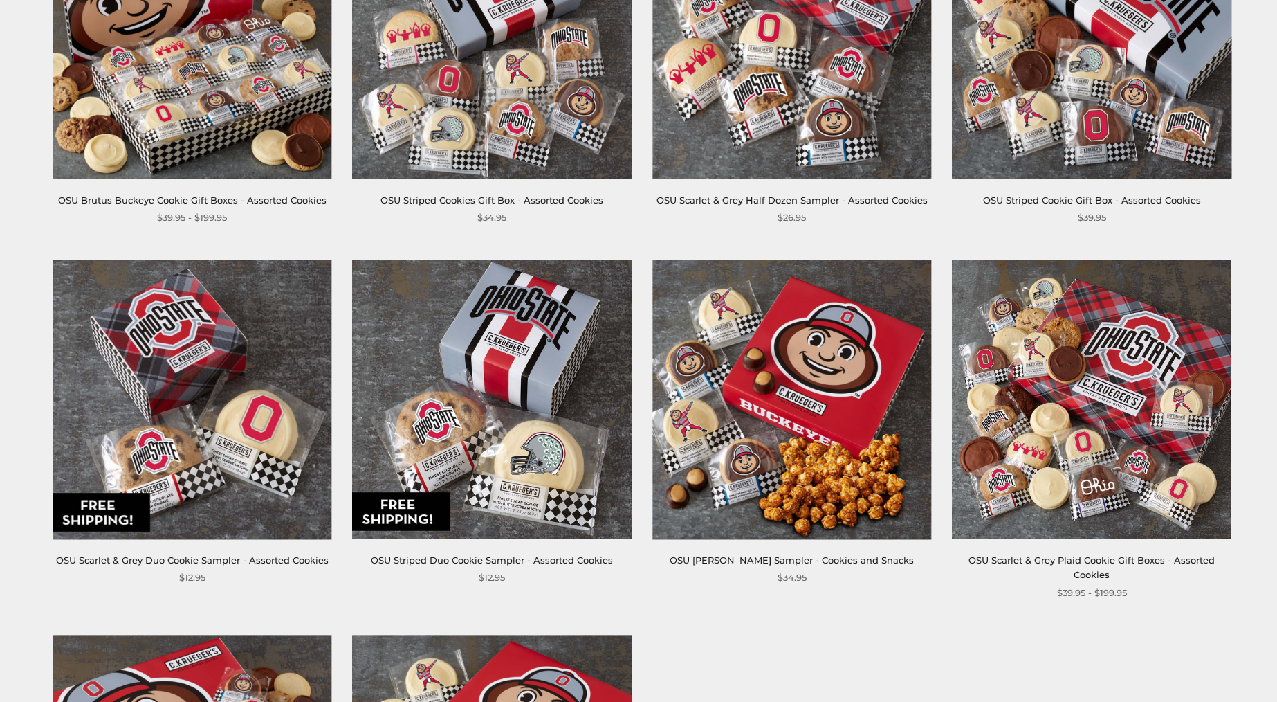
scroll to position [408, 0]
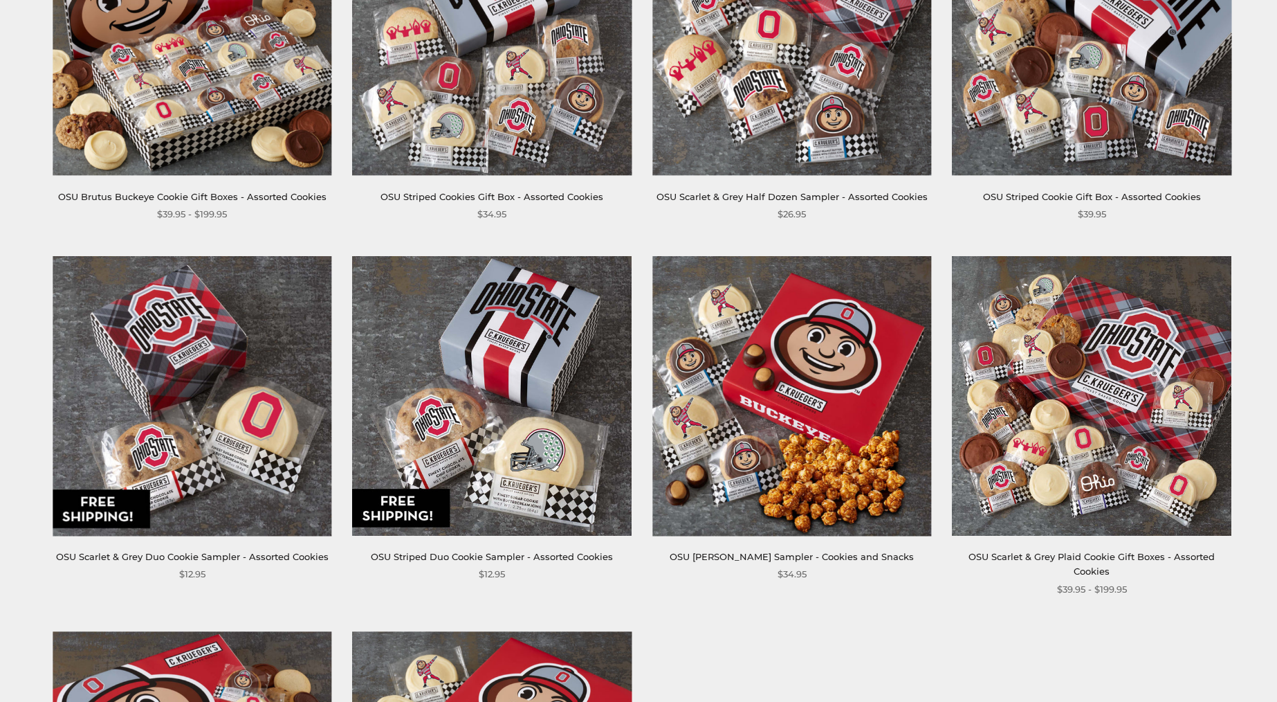
click at [1092, 437] on img at bounding box center [1091, 395] width 279 height 279
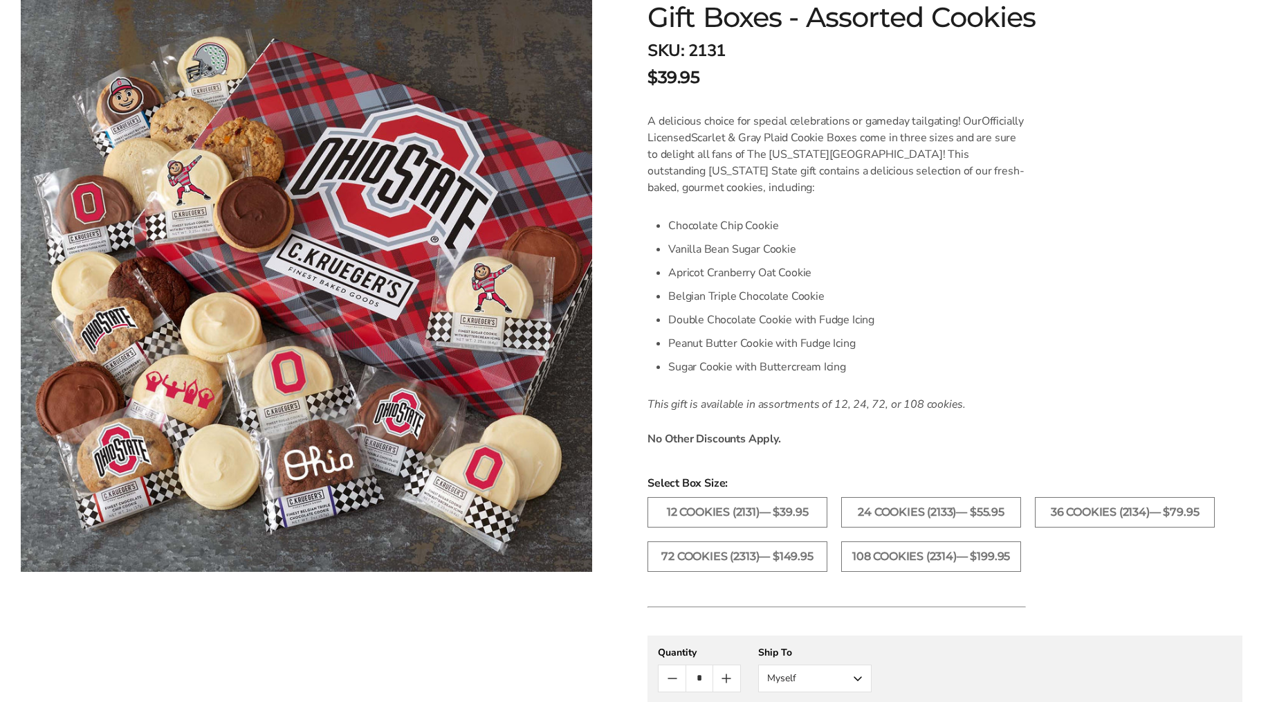
scroll to position [281, 0]
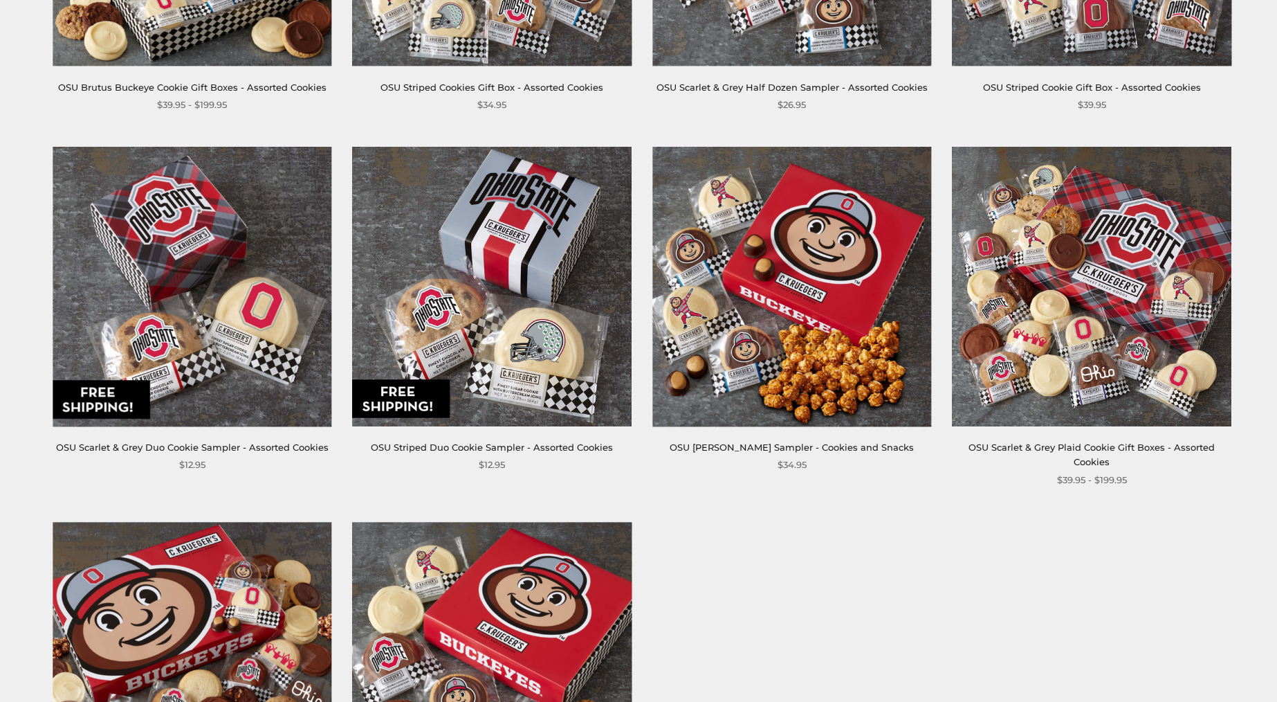
scroll to position [533, 0]
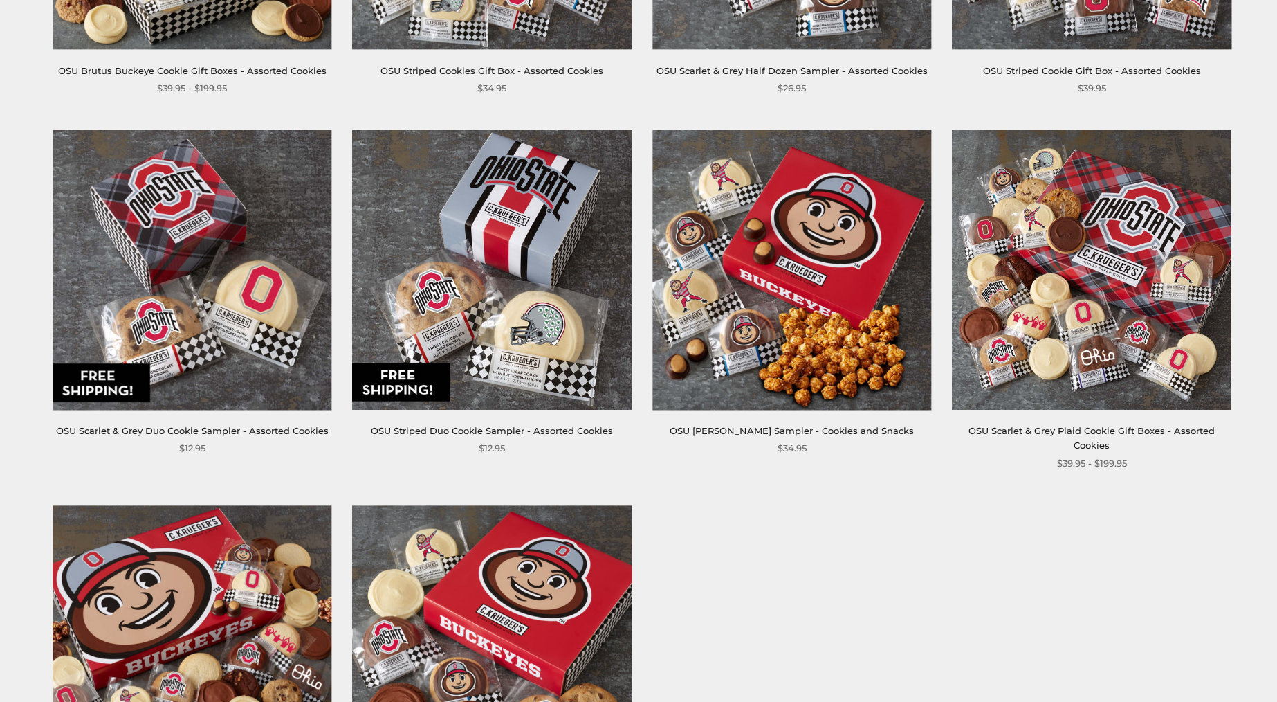
click at [1083, 320] on img at bounding box center [1091, 269] width 279 height 279
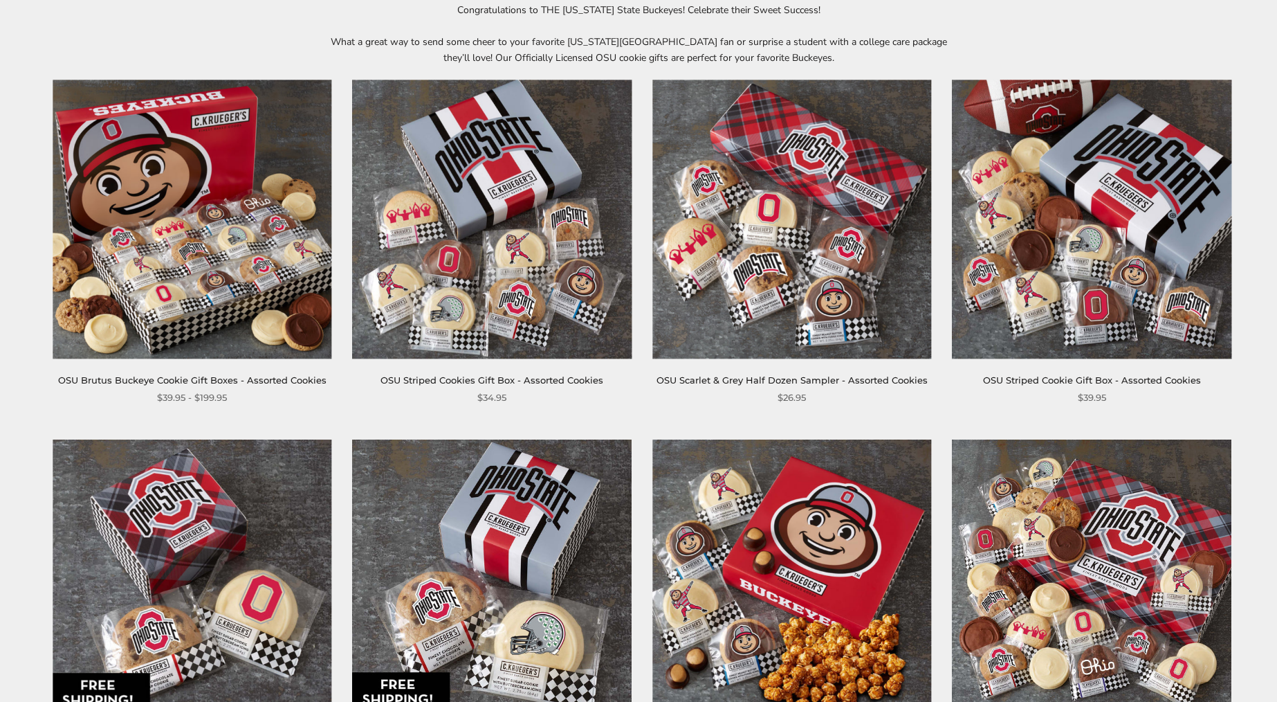
click at [205, 230] on img at bounding box center [192, 219] width 279 height 279
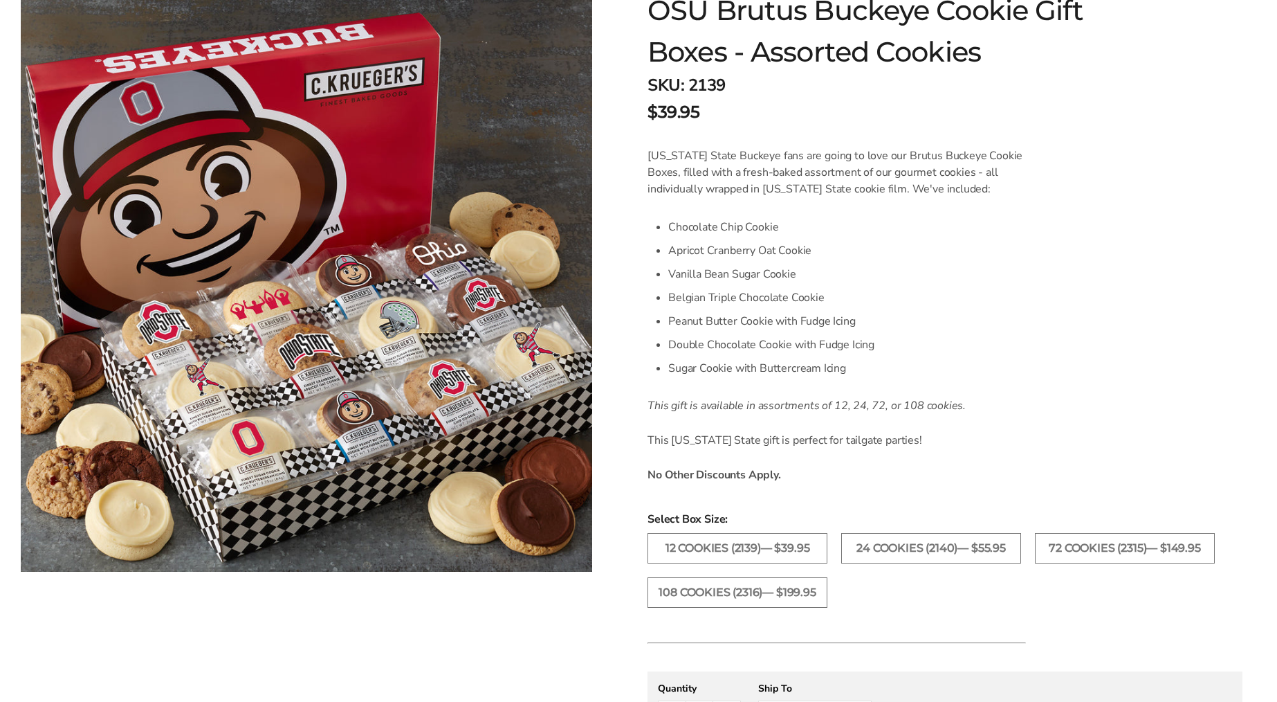
scroll to position [264, 0]
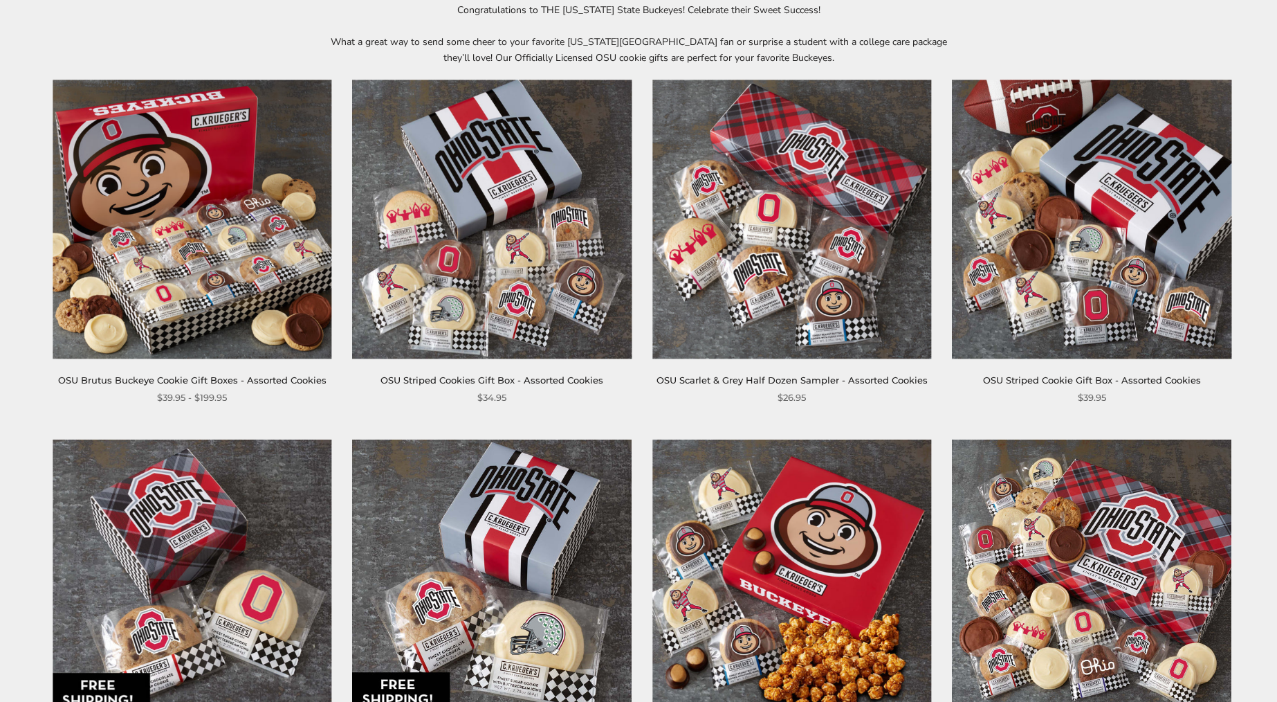
click at [1115, 565] on img at bounding box center [1091, 578] width 279 height 279
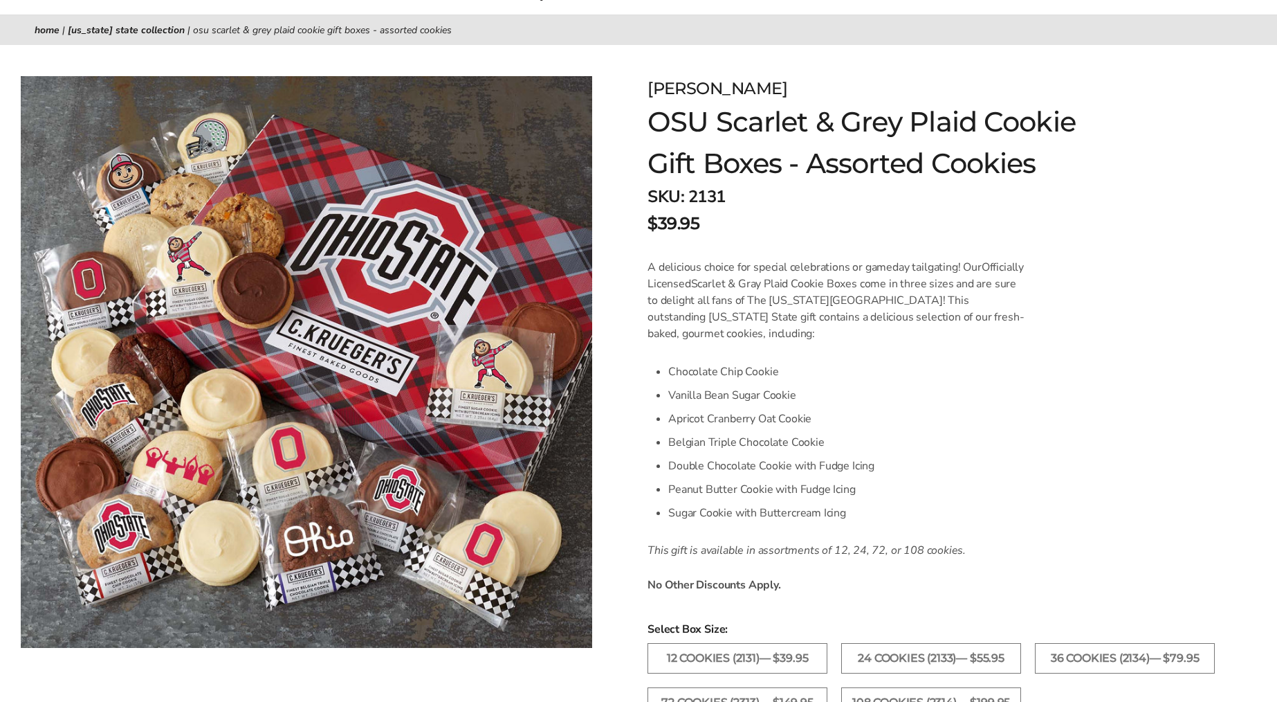
scroll to position [225, 0]
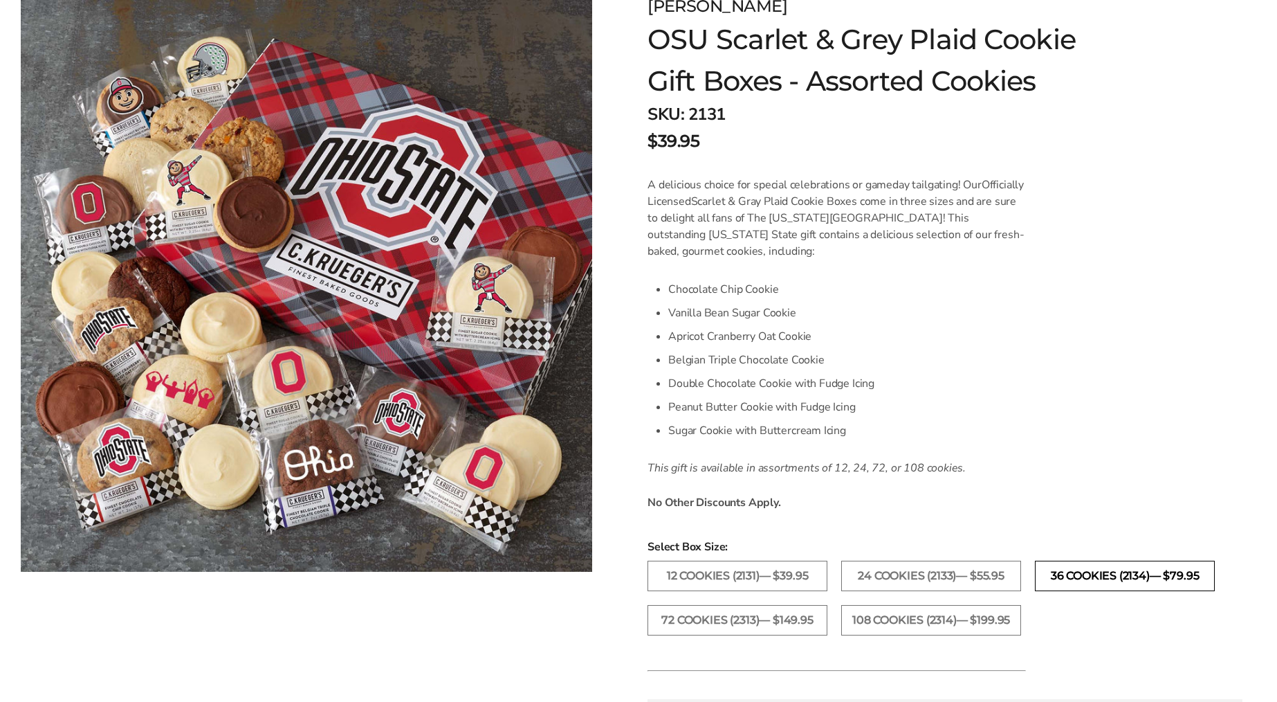
click at [1129, 573] on label "36 Cookies (2134)— $79.95" at bounding box center [1125, 575] width 180 height 30
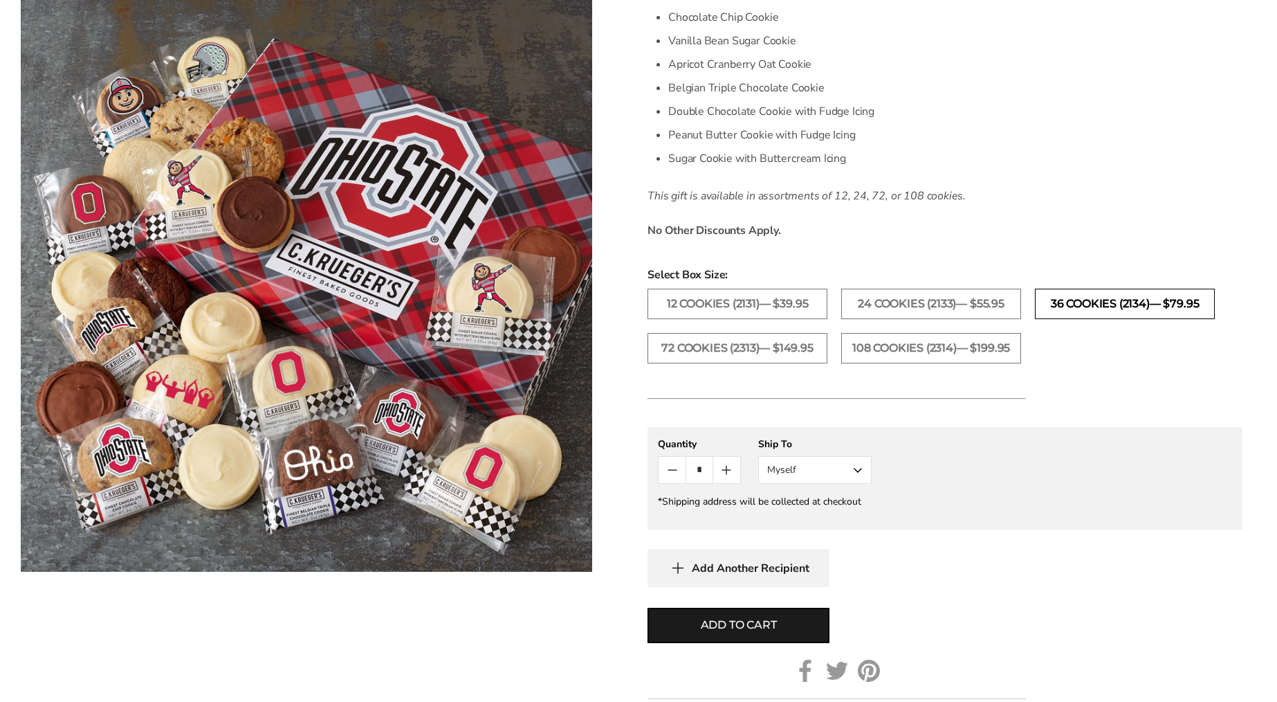
scroll to position [554, 0]
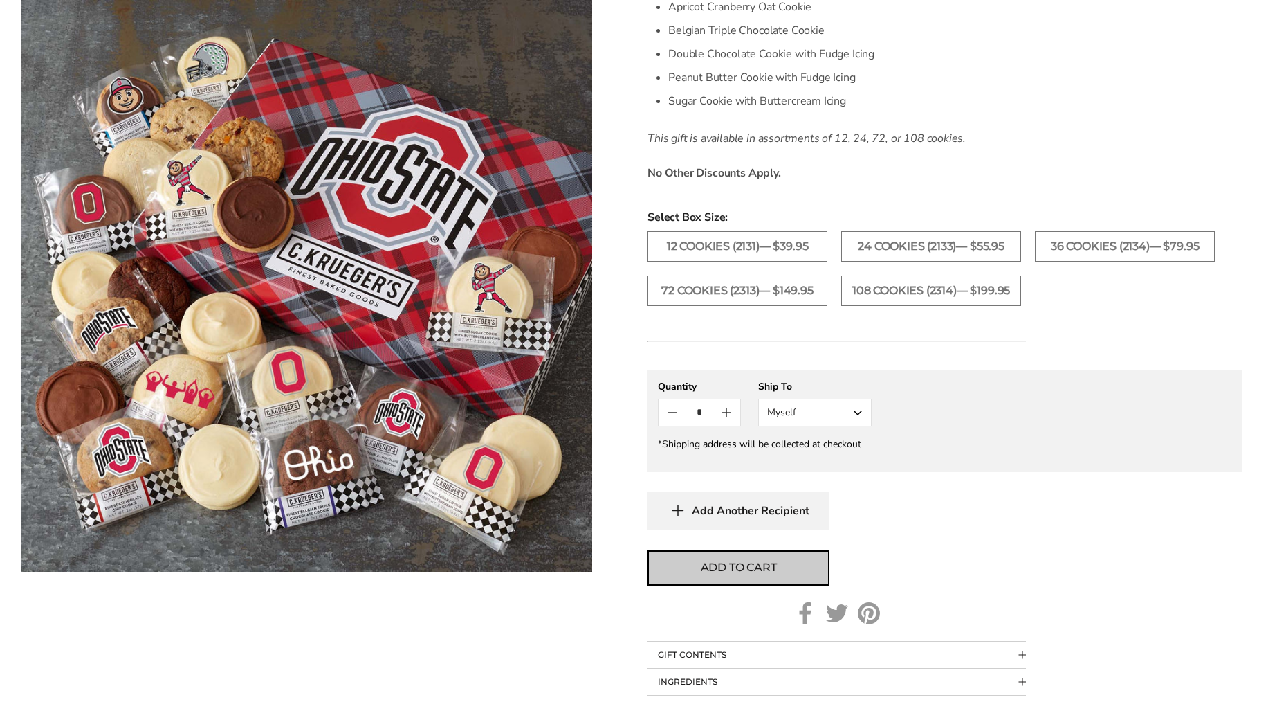
click at [758, 565] on span "Add to cart" at bounding box center [739, 567] width 76 height 17
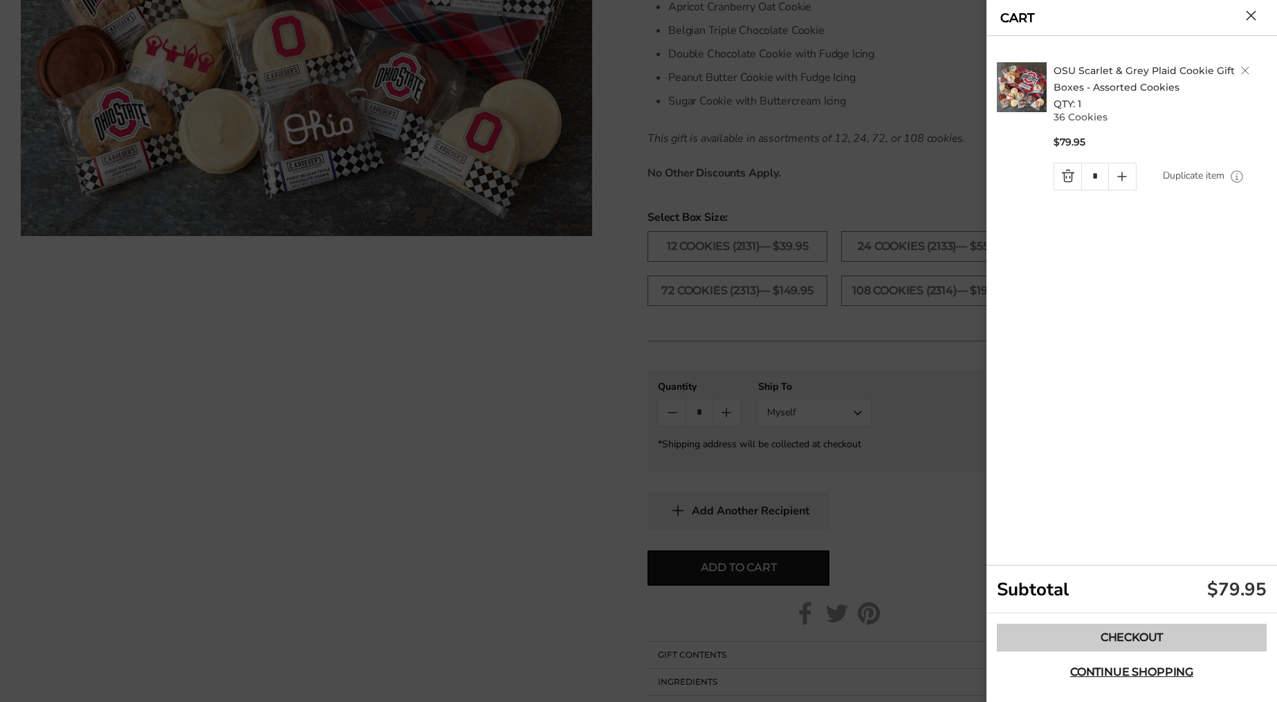
click at [1088, 638] on link "Checkout" at bounding box center [1132, 637] width 270 height 28
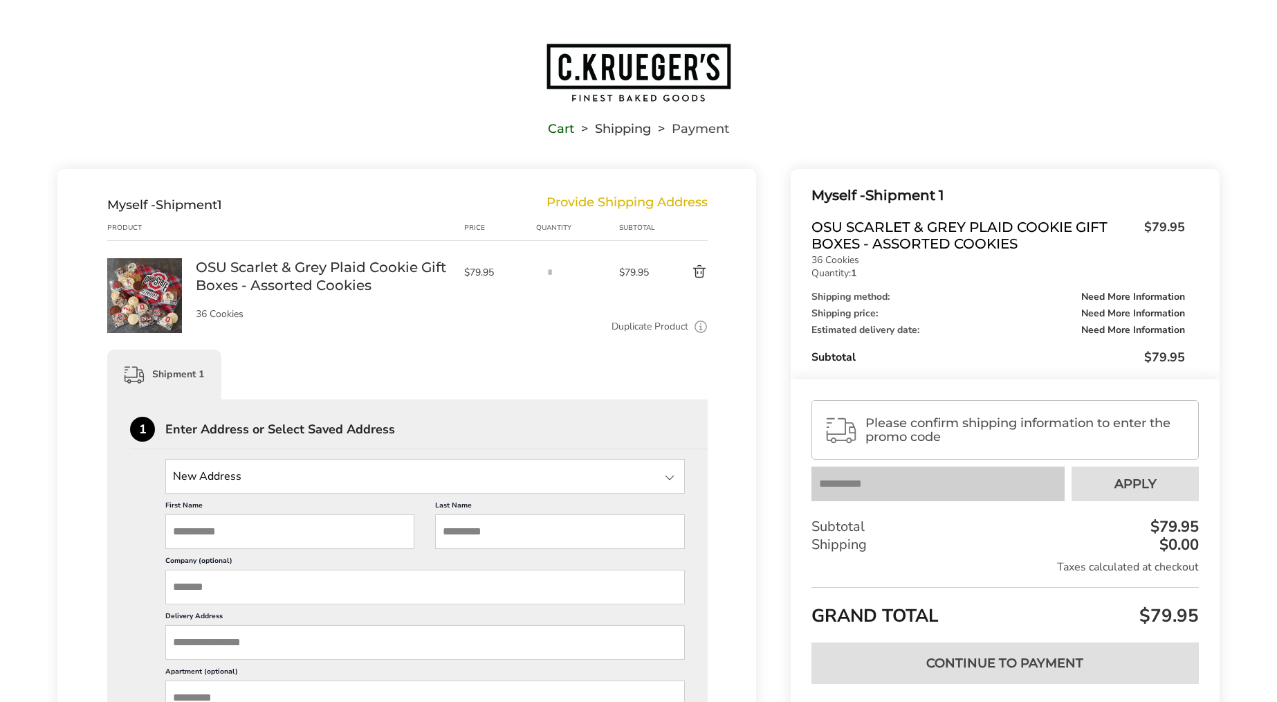
click at [614, 482] on input "State" at bounding box center [425, 476] width 520 height 35
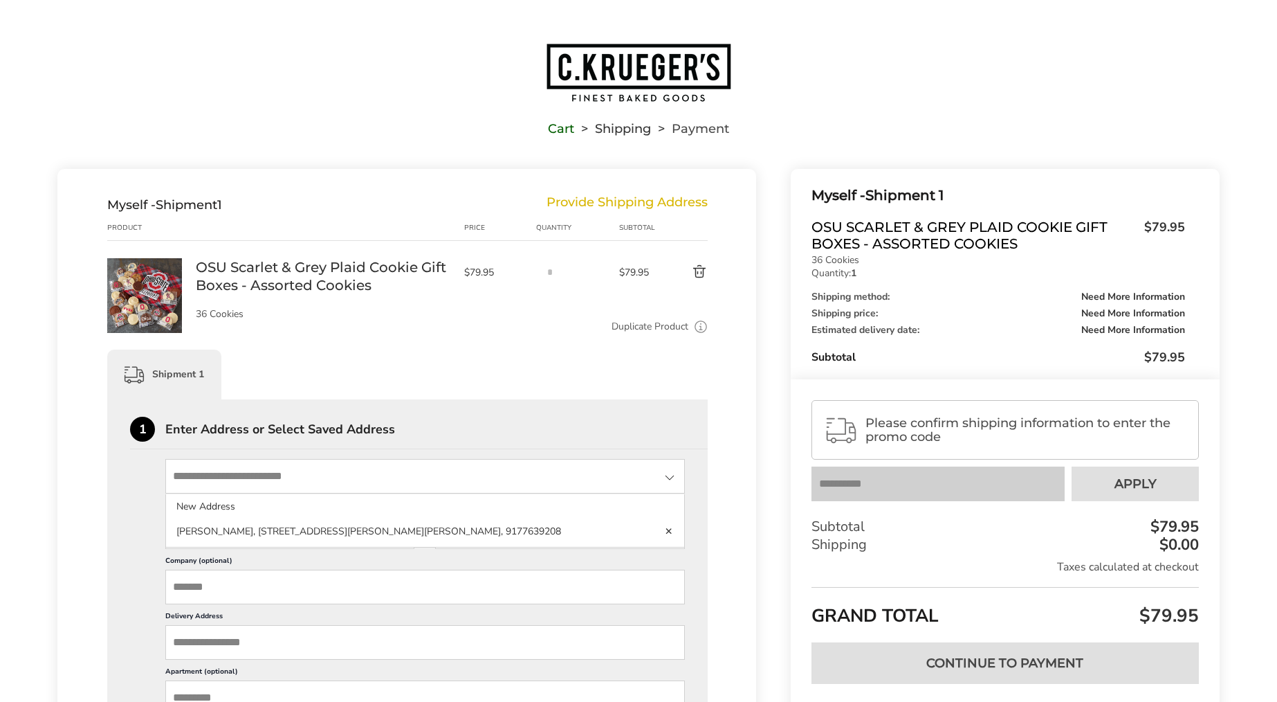
click at [589, 531] on li "Randi Jacklin, 615 Motts Cove Rd N, Roslyn, NY, 11576-1018, United States, 9177…" at bounding box center [425, 531] width 518 height 25
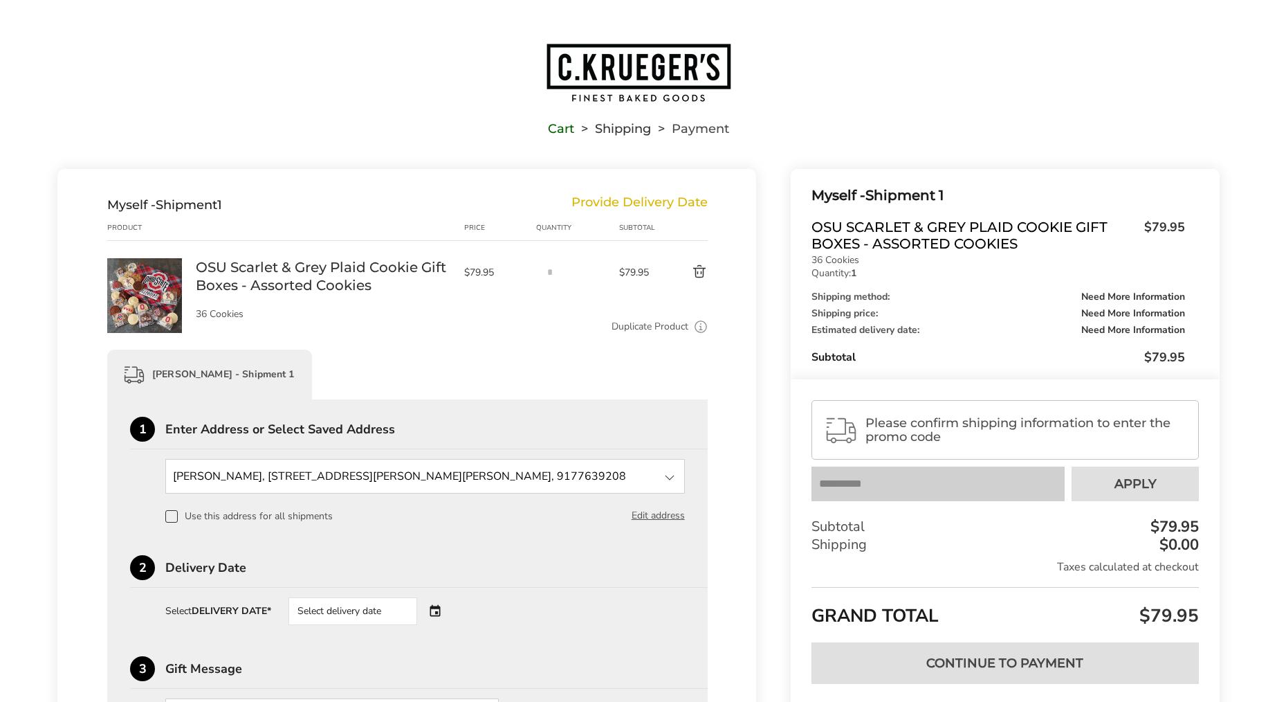
click at [405, 612] on div "Select delivery date" at bounding box center [353, 611] width 129 height 28
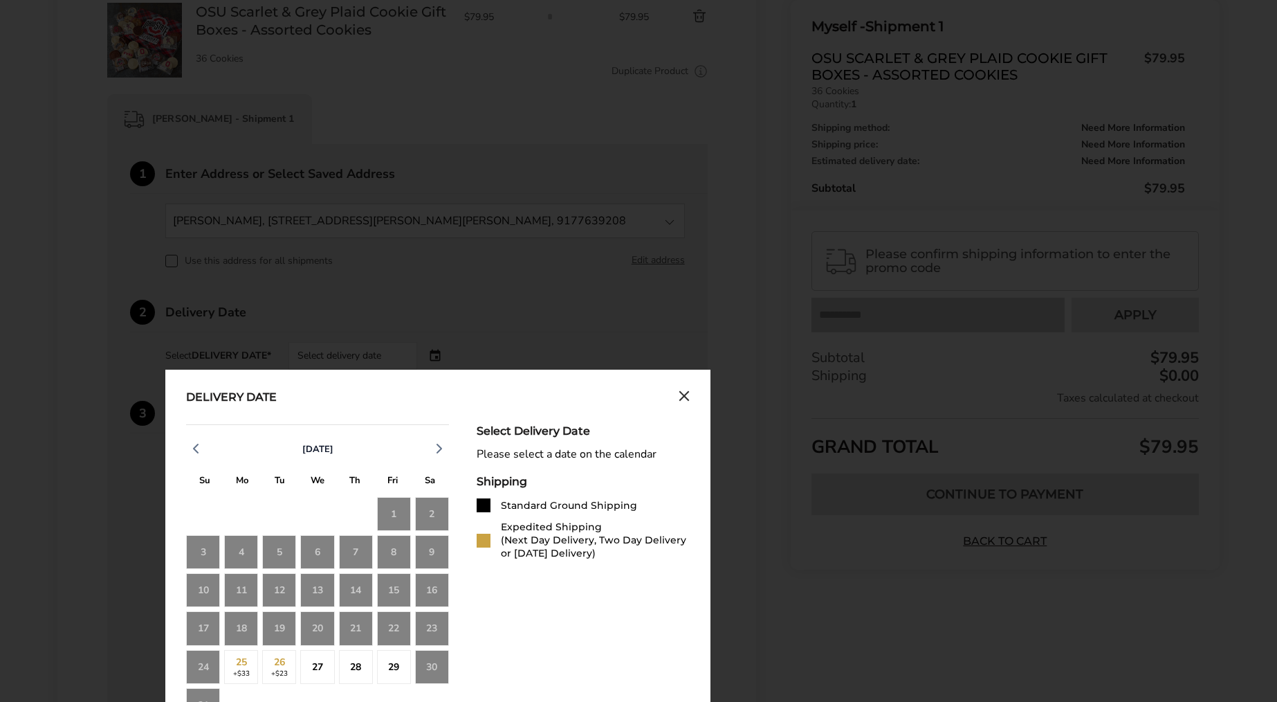
scroll to position [356, 0]
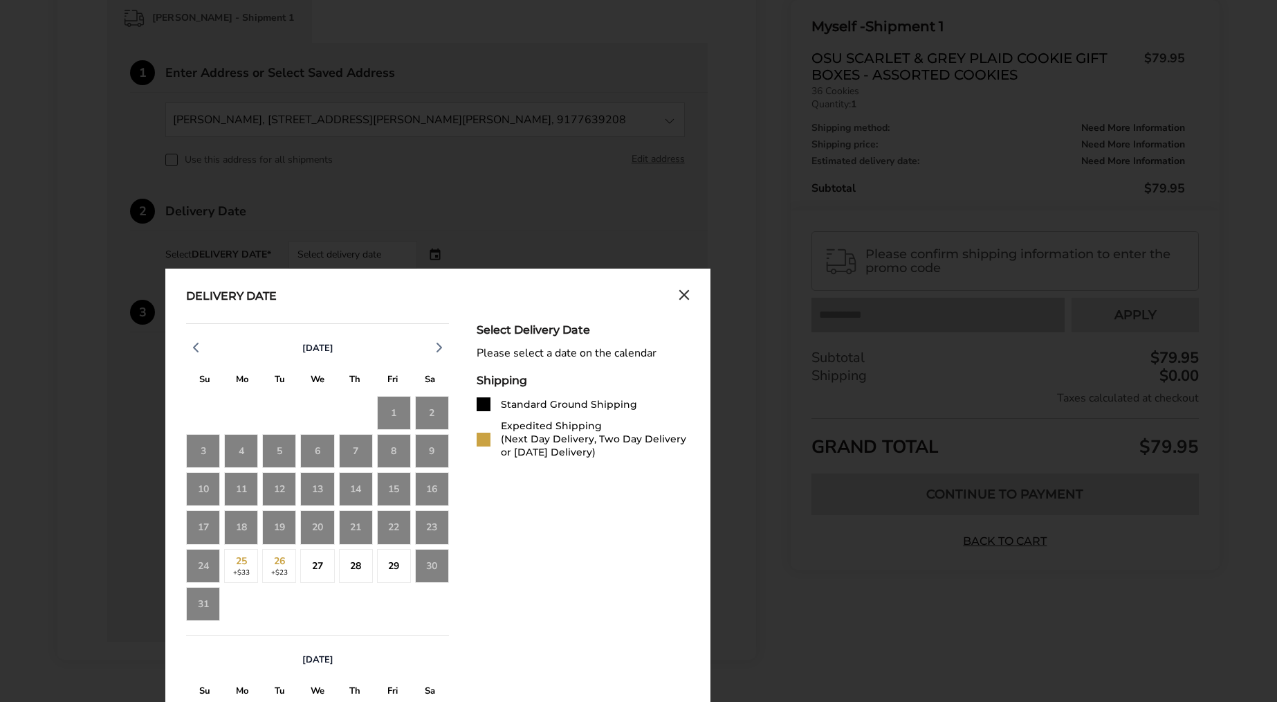
click at [201, 567] on div "24" at bounding box center [203, 566] width 34 height 34
click at [365, 567] on div "28" at bounding box center [356, 566] width 34 height 34
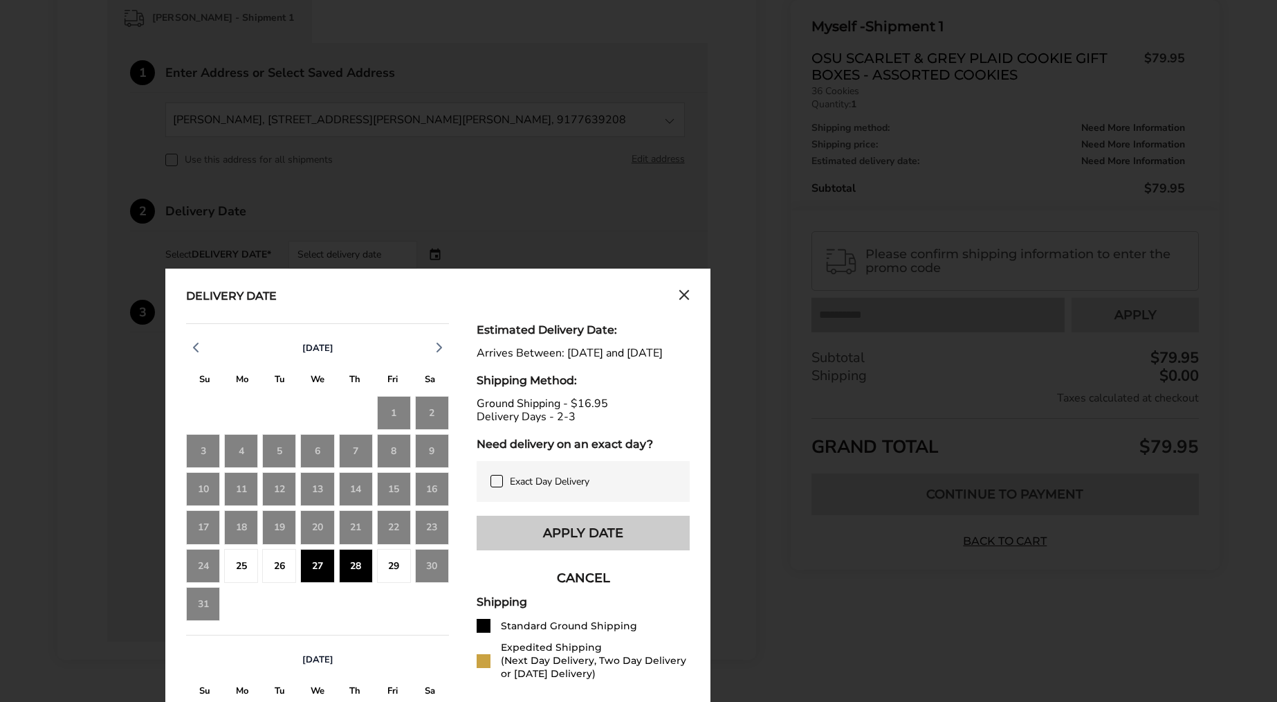
click at [530, 550] on button "Apply Date" at bounding box center [583, 532] width 213 height 35
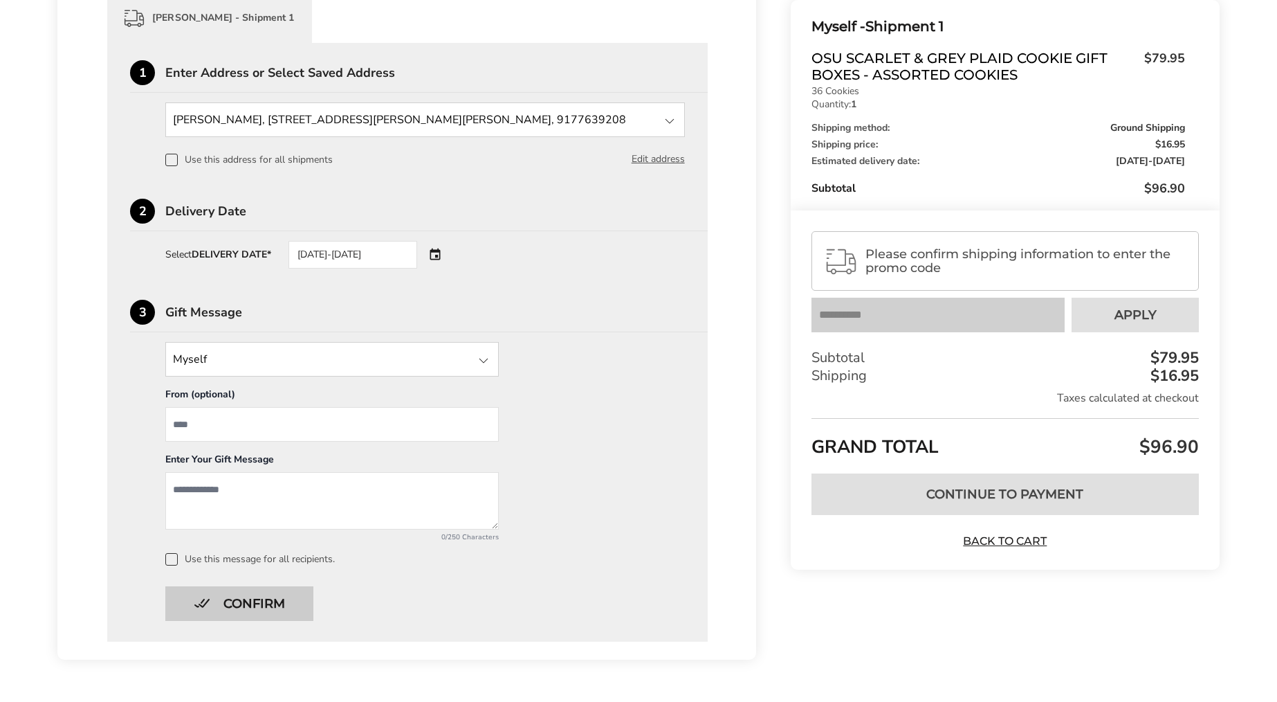
click at [279, 603] on button "Confirm" at bounding box center [239, 603] width 148 height 35
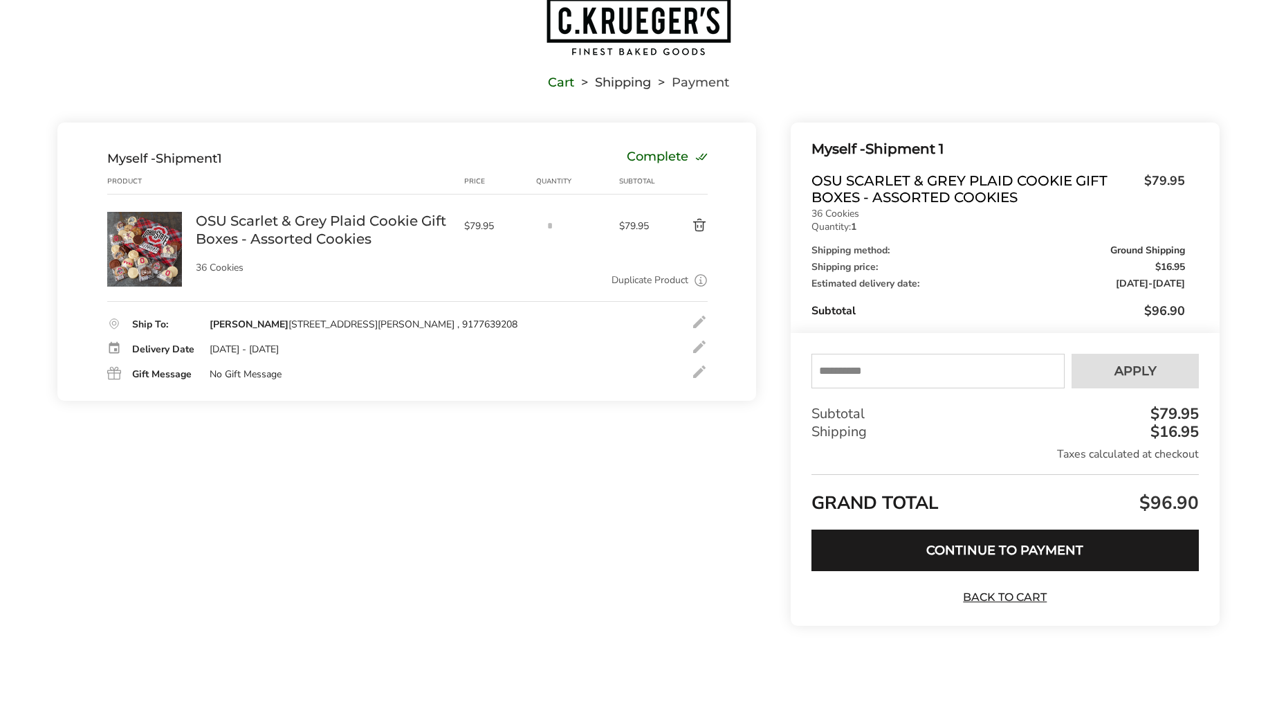
scroll to position [46, 0]
click at [872, 374] on input "text" at bounding box center [938, 371] width 253 height 35
type input "****"
click at [1126, 367] on span "Apply" at bounding box center [1136, 371] width 42 height 12
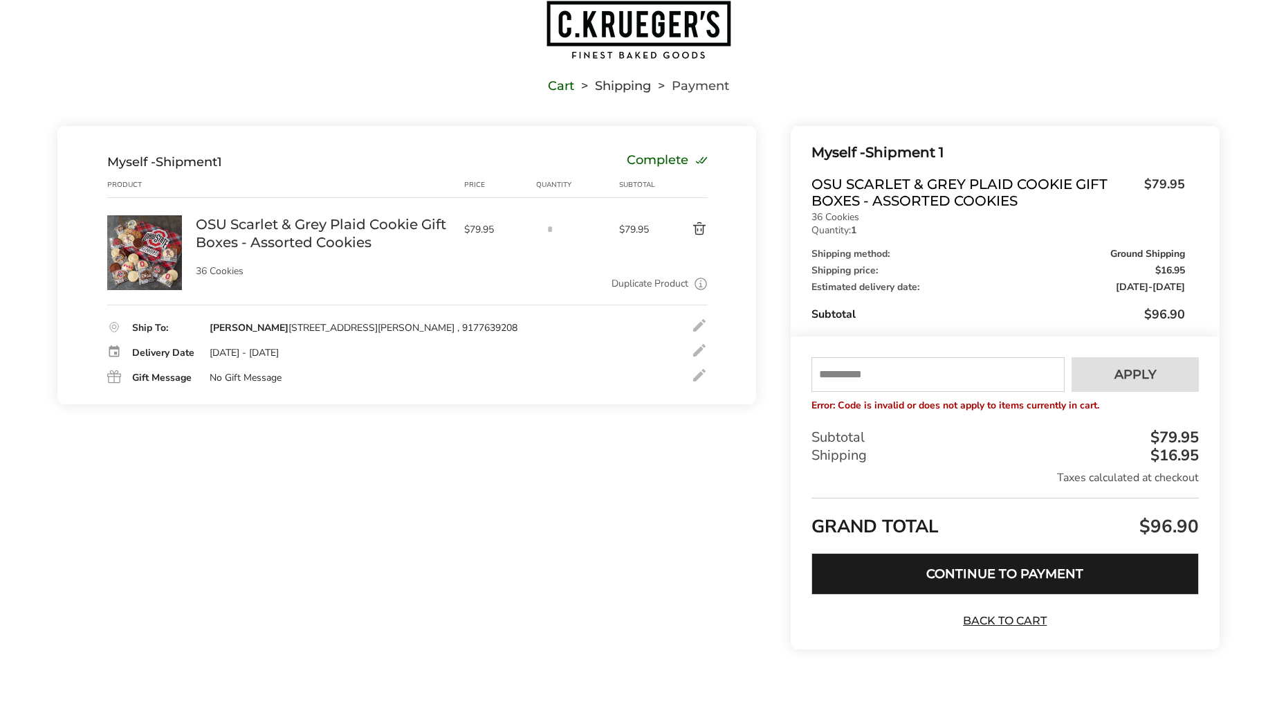
click at [1041, 579] on button "Continue to Payment" at bounding box center [1005, 574] width 387 height 42
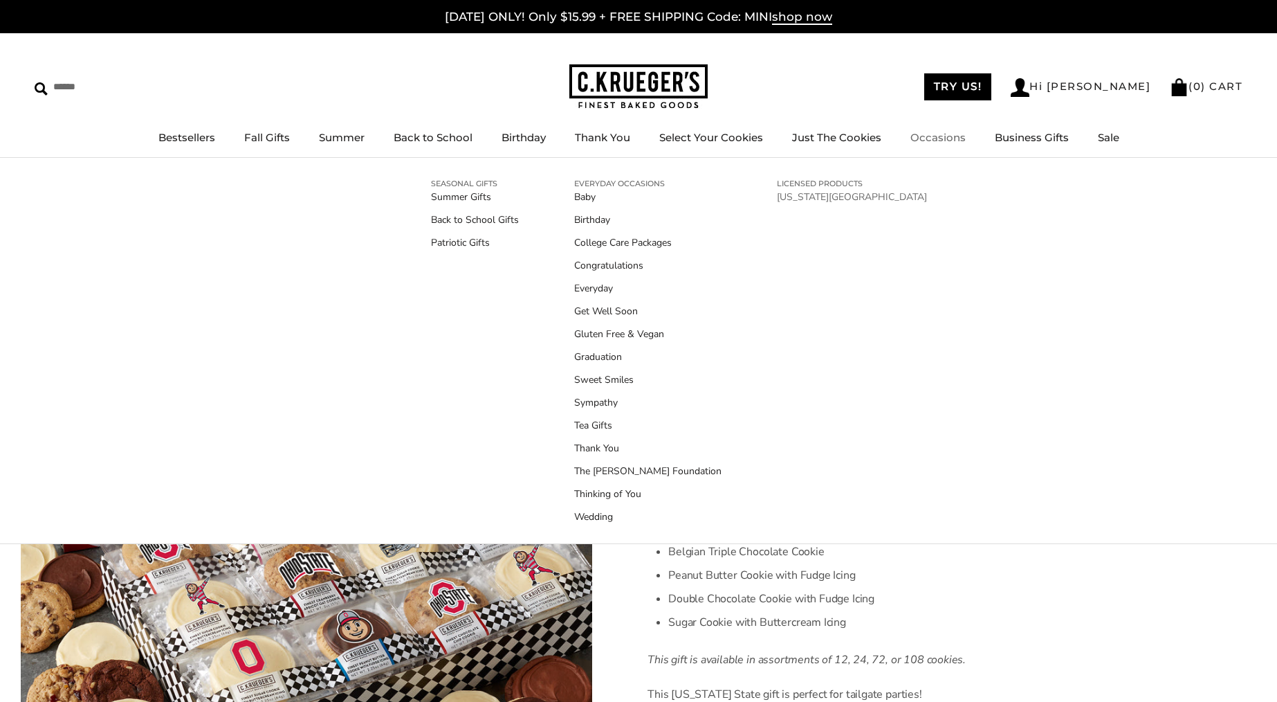
click at [814, 198] on link "[US_STATE][GEOGRAPHIC_DATA]" at bounding box center [852, 197] width 150 height 15
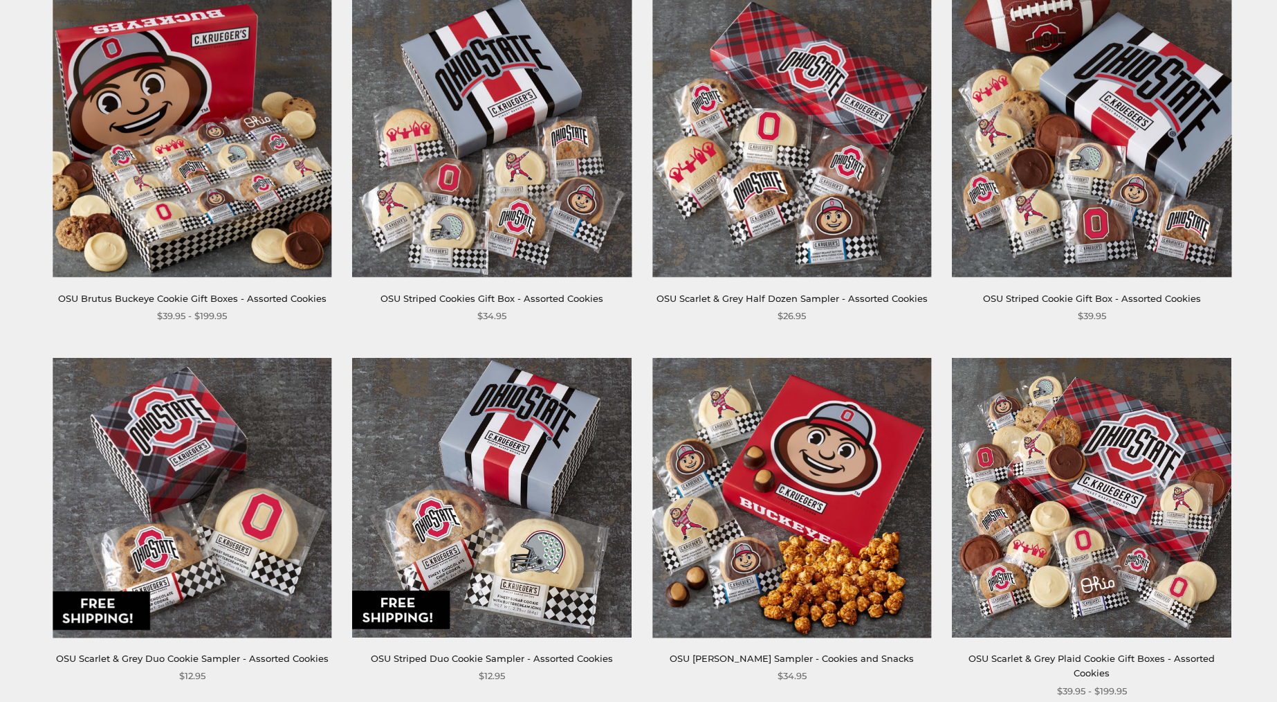
scroll to position [348, 0]
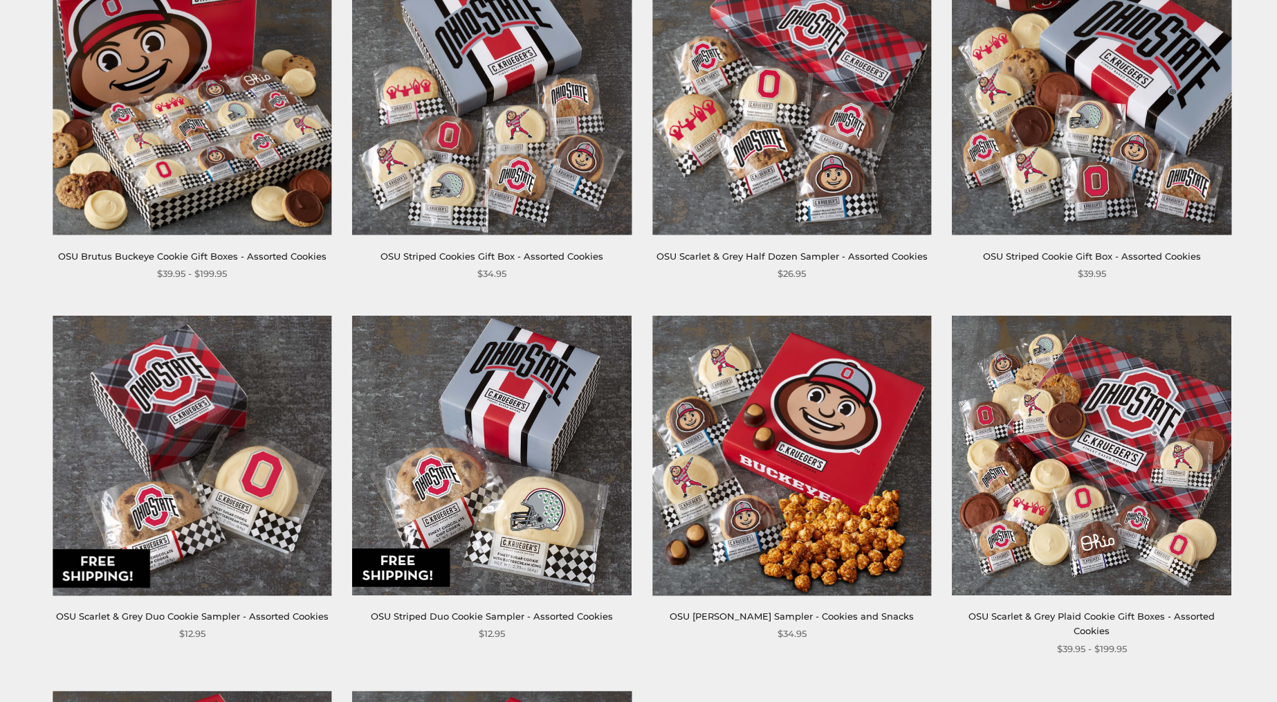
click at [1120, 470] on img at bounding box center [1091, 454] width 279 height 279
